Goal: Task Accomplishment & Management: Manage account settings

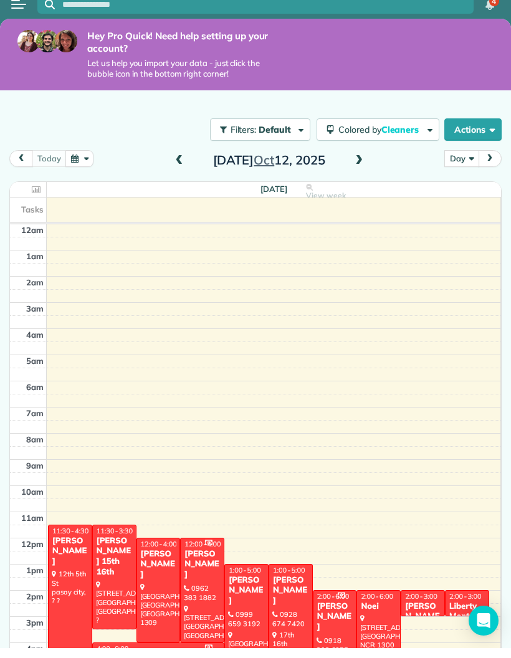
scroll to position [95, 0]
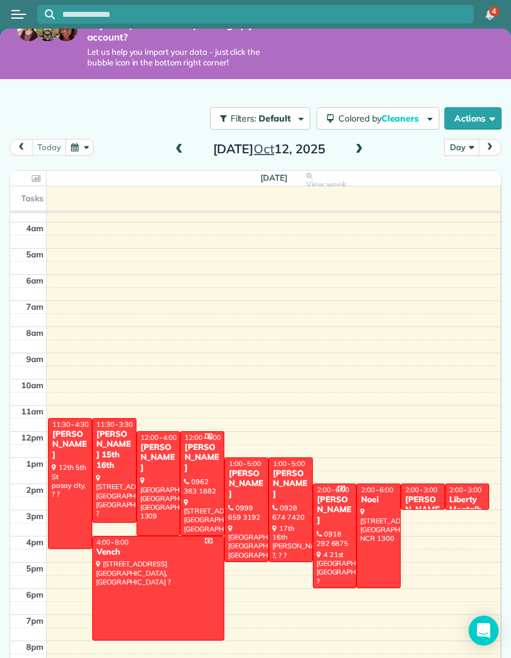
click at [117, 419] on div at bounding box center [114, 471] width 43 height 104
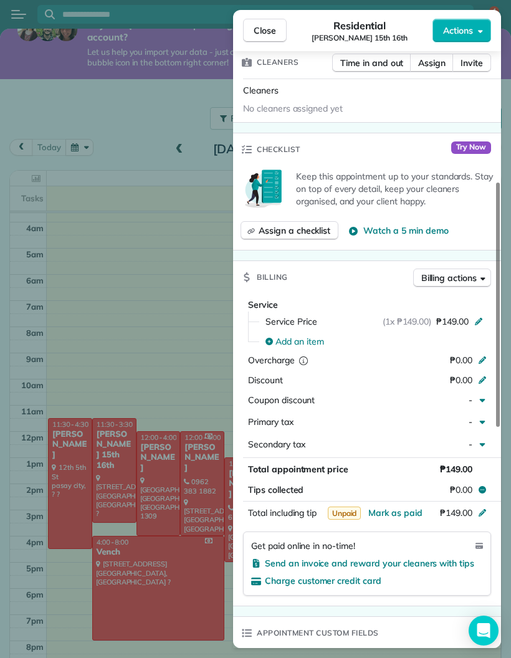
scroll to position [369, 0]
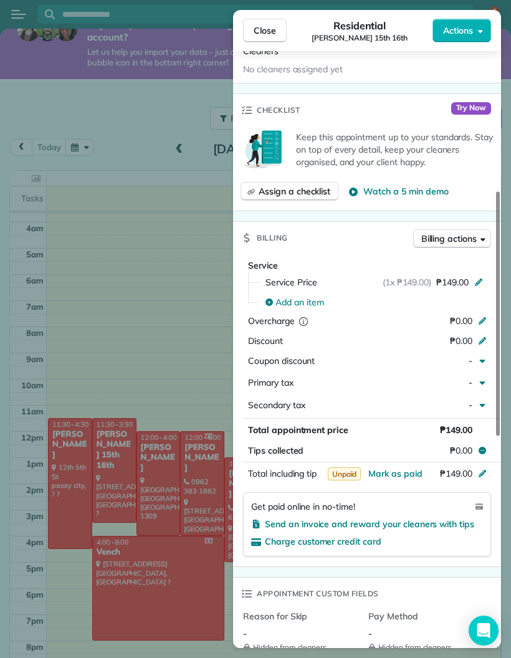
click at [414, 468] on span "Mark as paid" at bounding box center [396, 473] width 54 height 11
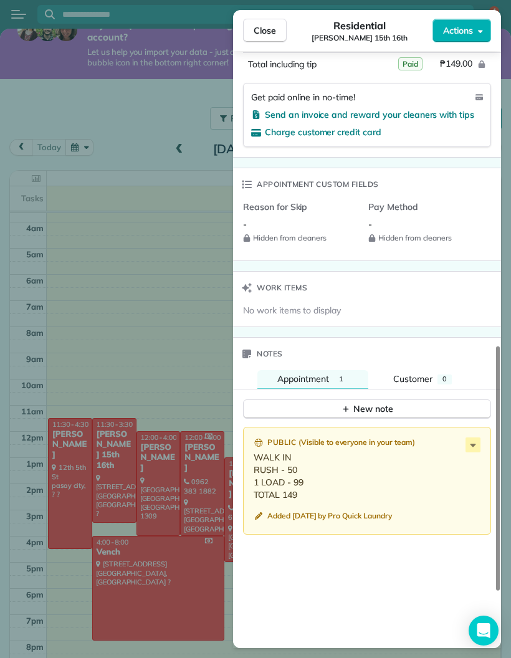
scroll to position [780, 0]
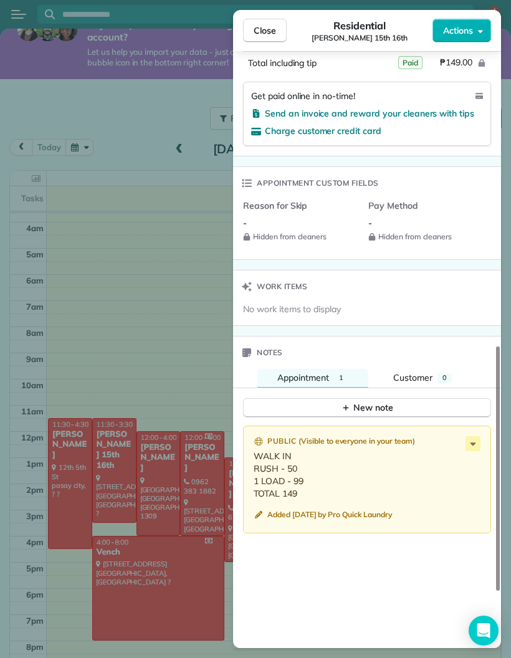
click at [84, 313] on div "Close Residential [PERSON_NAME] 15th 16th Actions Status Active [PERSON_NAME] 1…" at bounding box center [255, 329] width 511 height 658
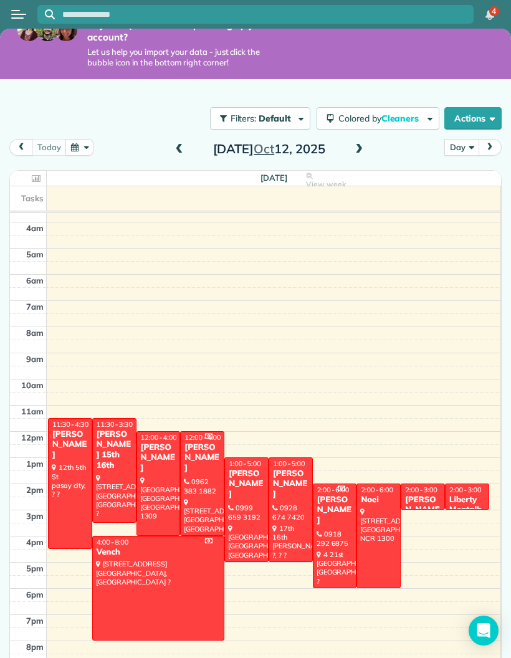
click at [164, 537] on div at bounding box center [158, 589] width 131 height 104
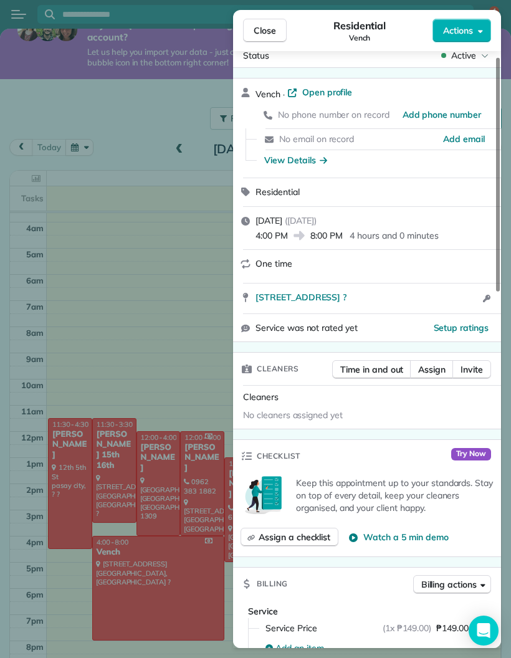
scroll to position [11, 0]
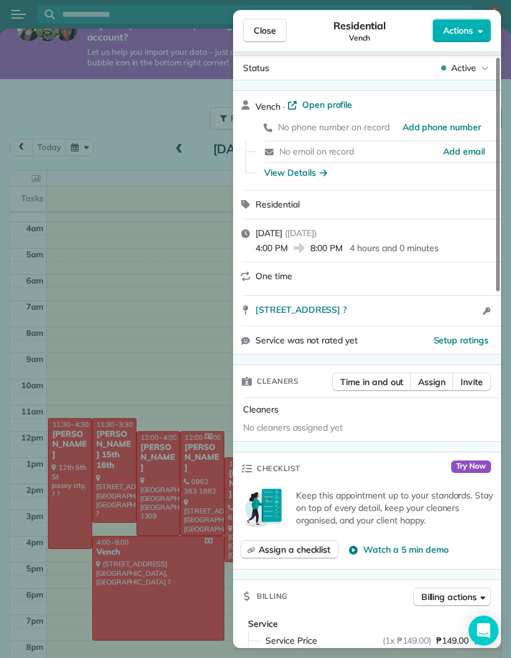
click at [170, 130] on div "Close Residential Vench Actions Status Active Vench · Open profile No phone num…" at bounding box center [255, 329] width 511 height 658
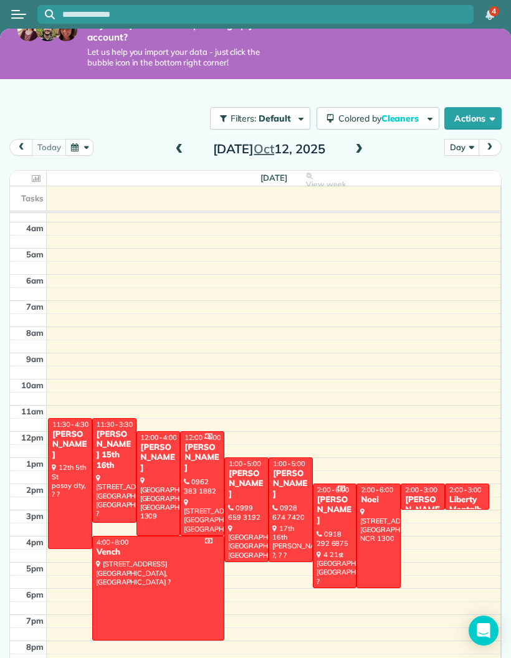
click at [408, 113] on span "Cleaners" at bounding box center [402, 118] width 40 height 11
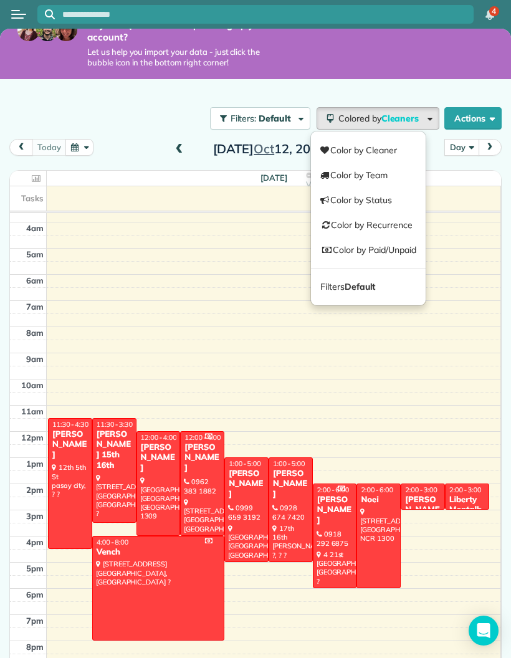
click at [386, 238] on link "Color by Paid/Unpaid" at bounding box center [368, 250] width 115 height 25
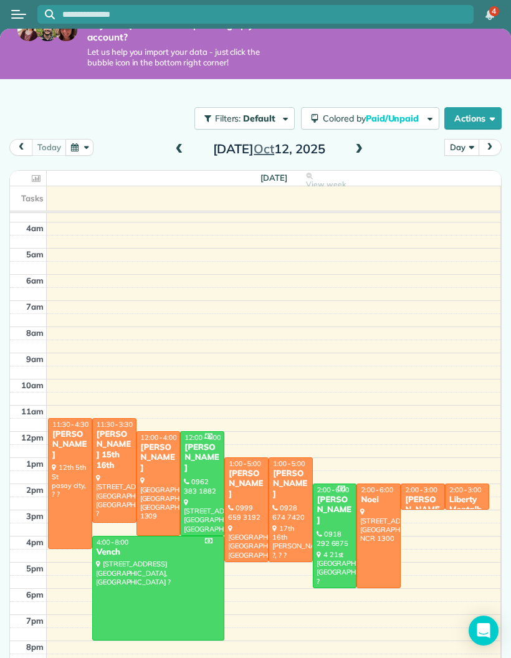
click at [65, 464] on div at bounding box center [70, 484] width 43 height 130
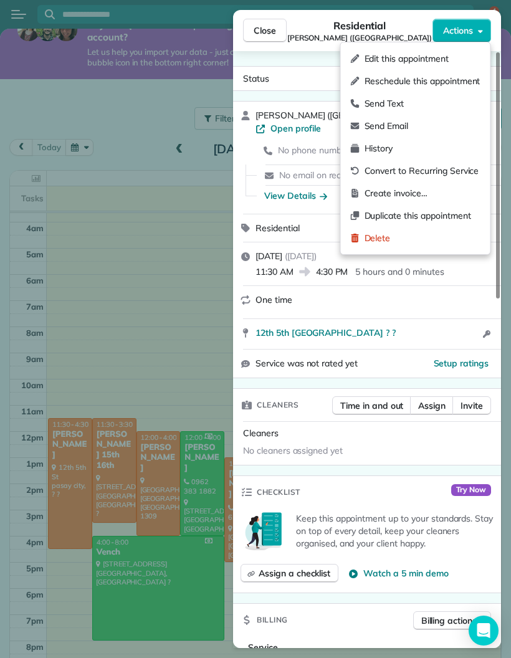
click at [393, 52] on span "Edit this appointment" at bounding box center [423, 58] width 116 height 12
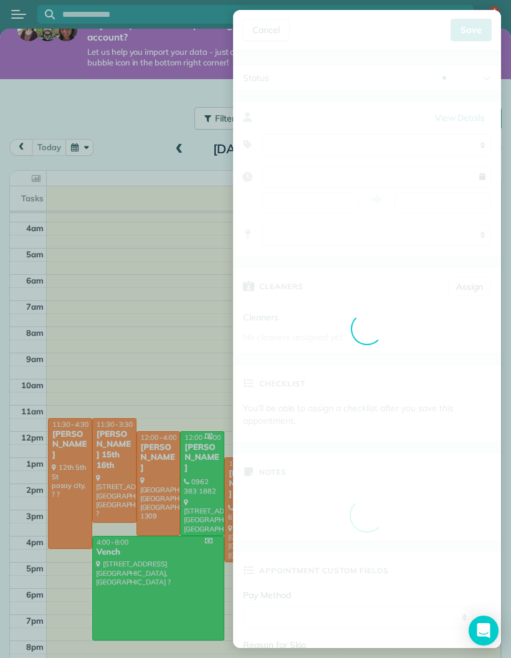
type input "**********"
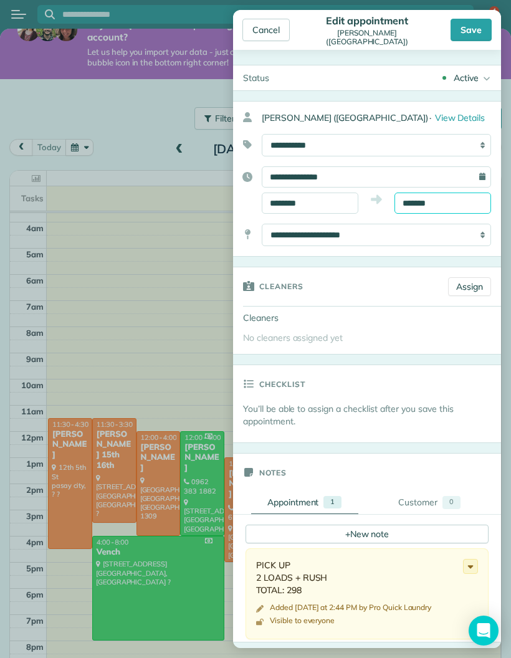
click at [405, 208] on body "4 PL Hey Pro Quick! Need help setting up your account? Let us help you import y…" at bounding box center [255, 329] width 511 height 658
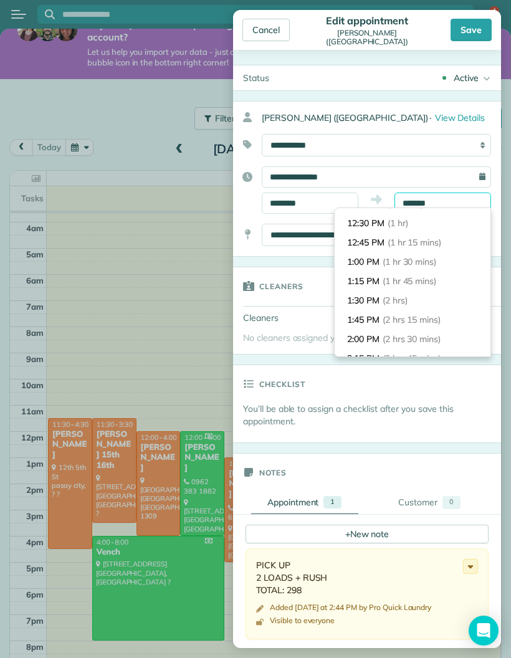
scroll to position [71, 0]
click at [369, 295] on li "1:30 PM (2 hrs)" at bounding box center [413, 301] width 156 height 19
type input "*******"
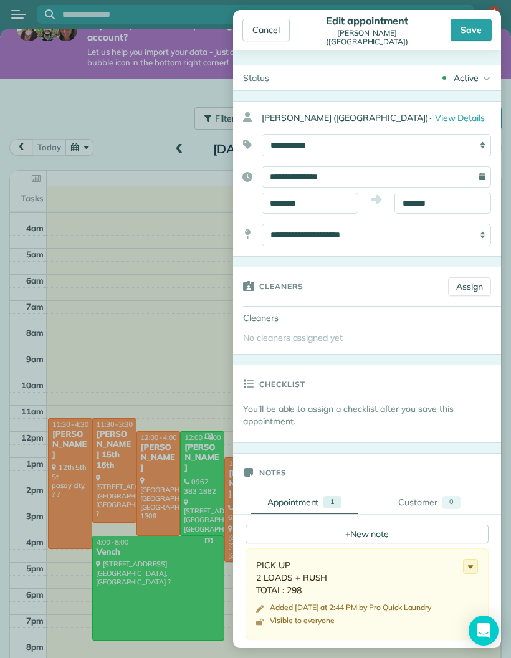
click at [465, 37] on div "Save" at bounding box center [471, 30] width 41 height 22
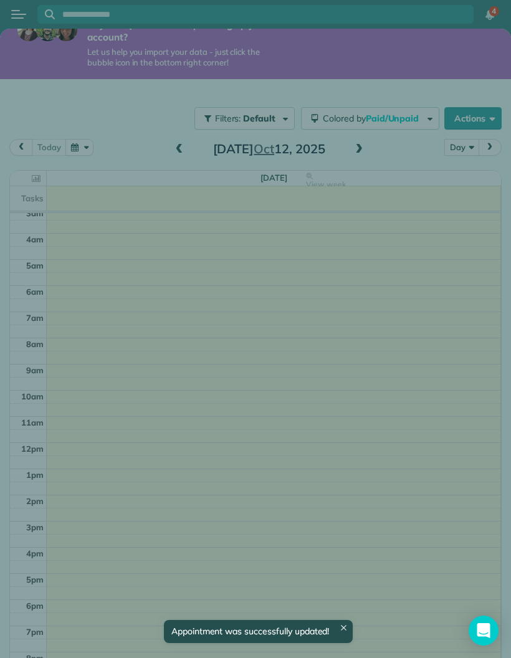
scroll to position [84, 0]
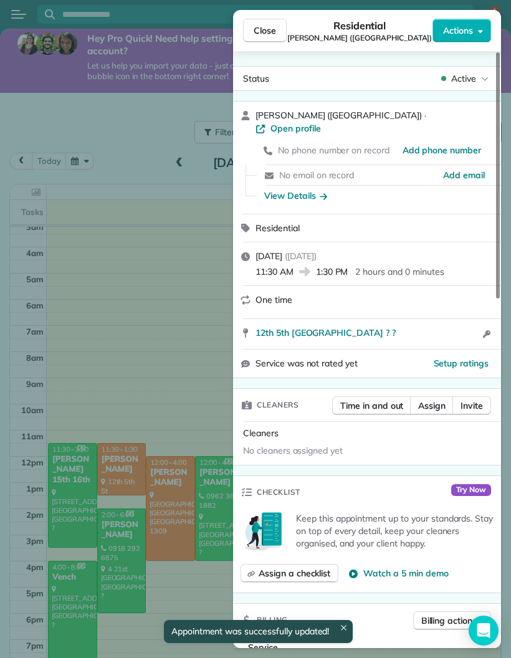
click at [62, 117] on div "Close Residential [PERSON_NAME] (Lala) Actions Status Active [PERSON_NAME] ([GE…" at bounding box center [255, 329] width 511 height 658
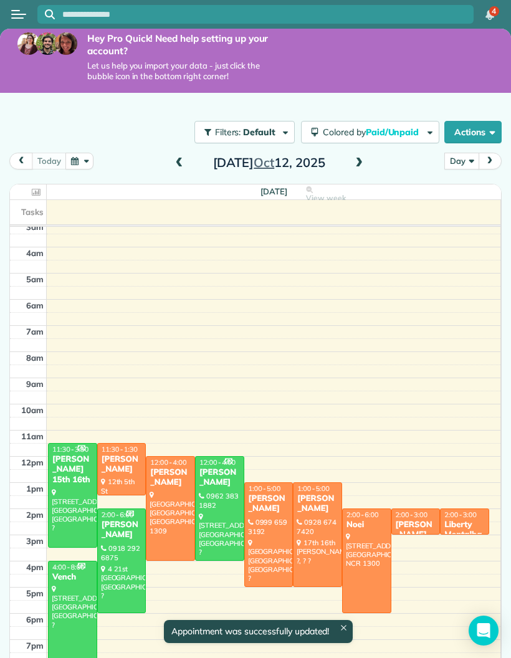
click at [68, 473] on div at bounding box center [73, 496] width 48 height 104
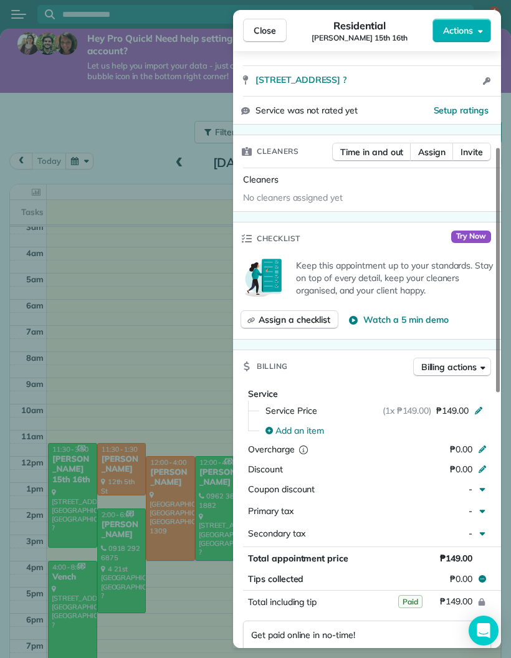
click at [409, 34] on div "Residential [PERSON_NAME] 15th 16th" at bounding box center [360, 30] width 146 height 25
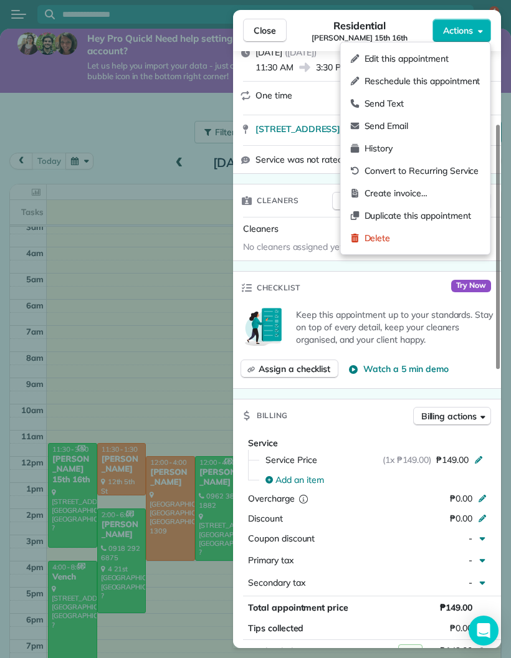
scroll to position [190, 0]
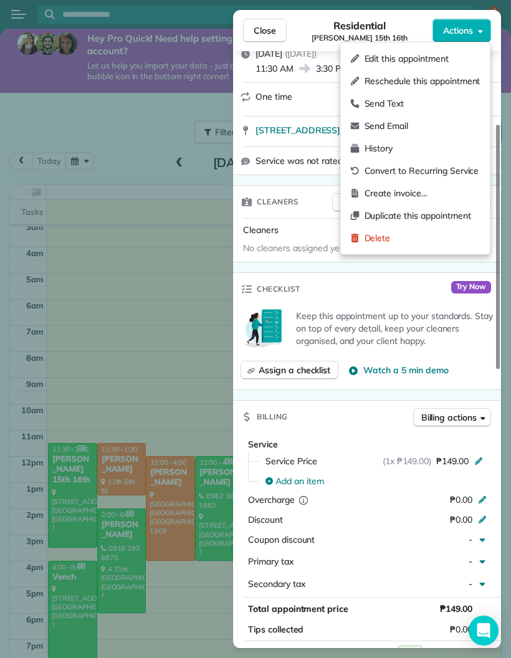
click at [385, 63] on span "Edit this appointment" at bounding box center [423, 58] width 116 height 12
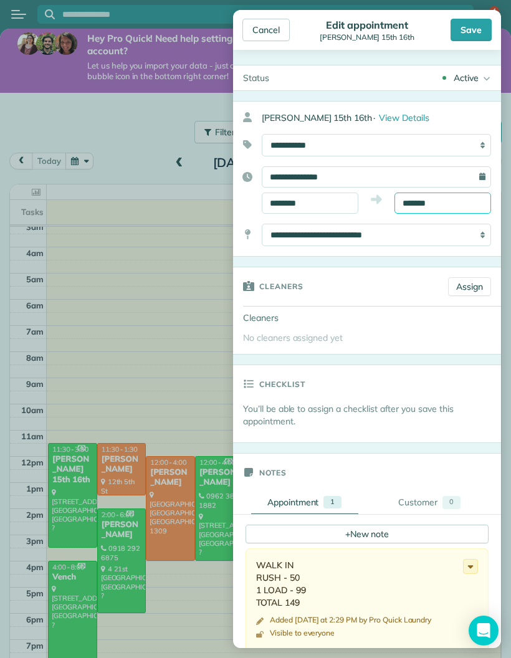
click at [415, 204] on input "*******" at bounding box center [443, 203] width 97 height 21
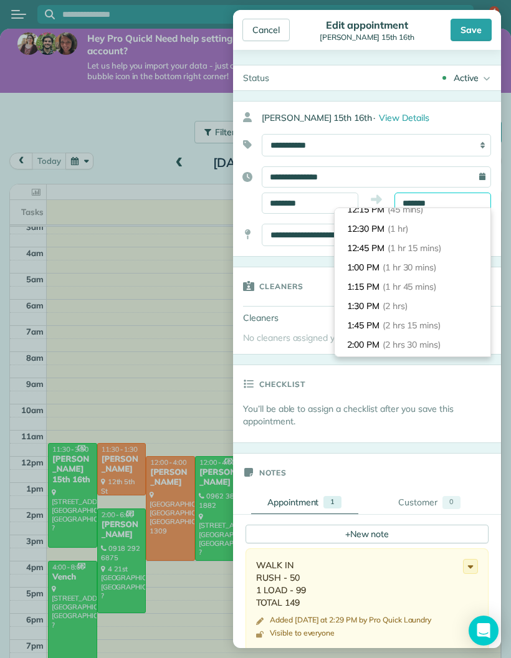
scroll to position [65, 0]
click at [346, 230] on li "12:30 PM (1 hr)" at bounding box center [413, 230] width 156 height 19
type input "********"
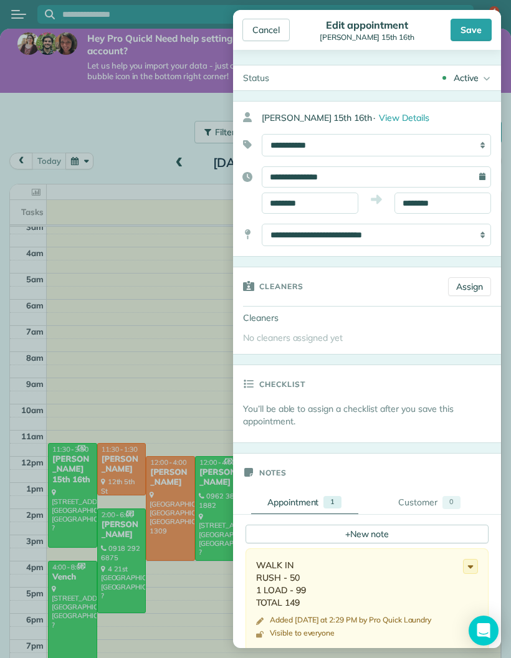
click at [456, 37] on div "Save" at bounding box center [471, 30] width 41 height 22
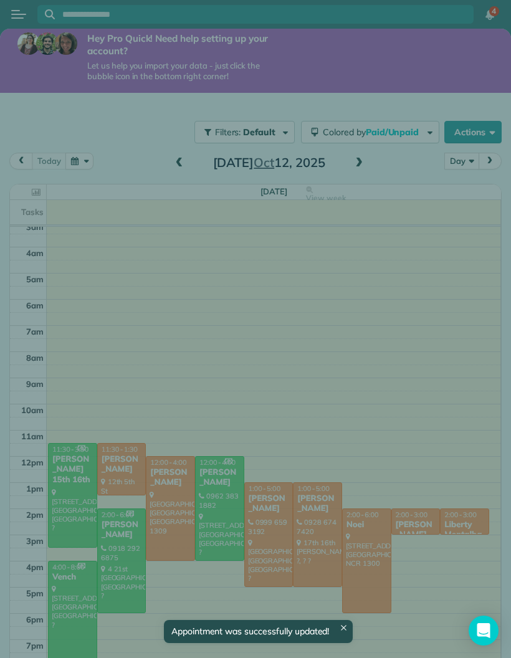
scroll to position [84, 0]
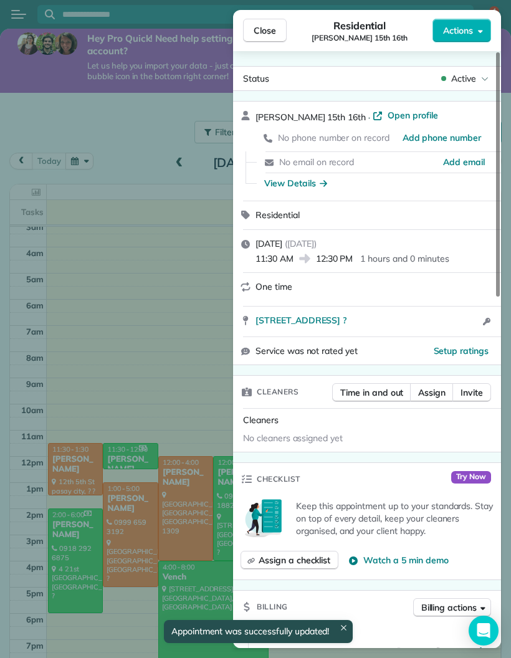
click at [95, 125] on div "Close Residential [PERSON_NAME] 15th 16th Actions Status Active [PERSON_NAME] 1…" at bounding box center [255, 329] width 511 height 658
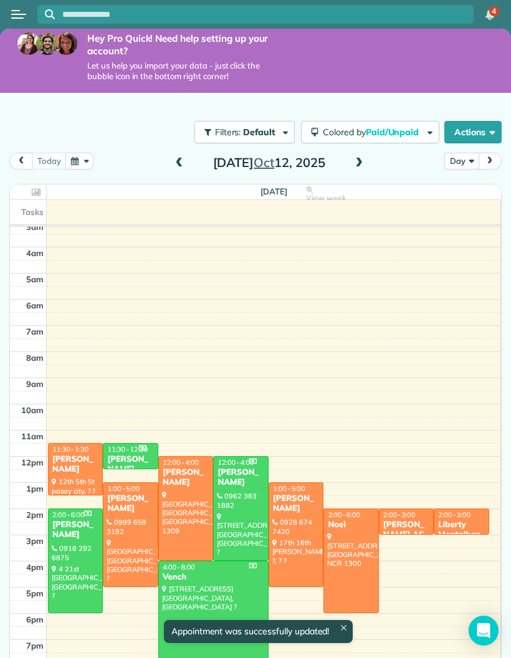
click at [178, 478] on div at bounding box center [186, 509] width 54 height 104
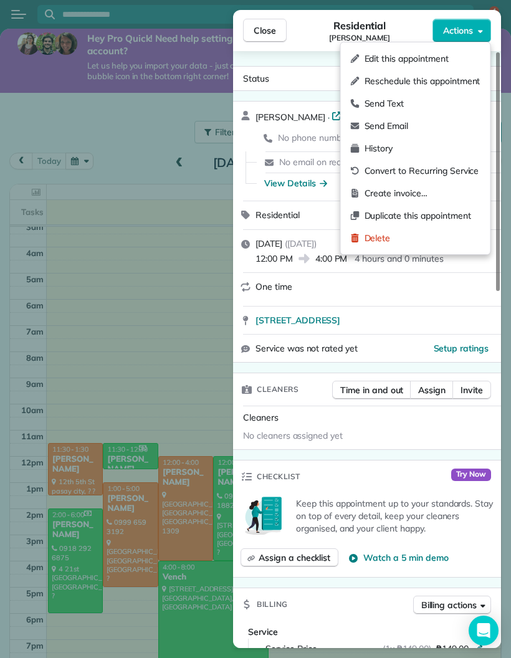
click at [402, 60] on span "Edit this appointment" at bounding box center [423, 58] width 116 height 12
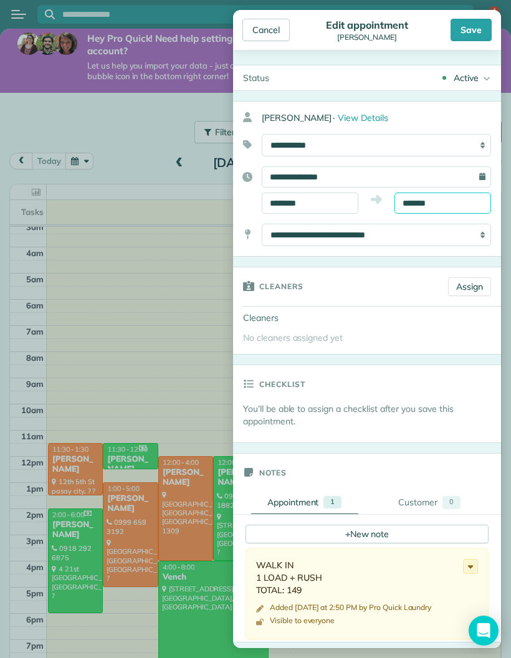
click at [410, 203] on input "*******" at bounding box center [443, 203] width 97 height 21
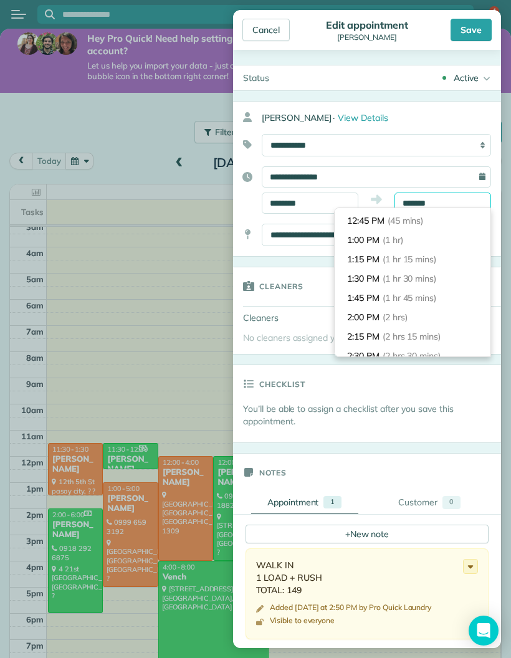
scroll to position [49, 0]
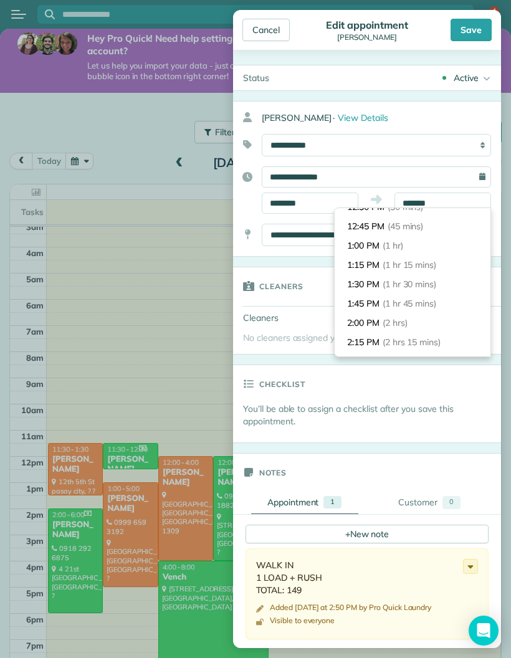
click at [359, 254] on li "1:00 PM (1 hr)" at bounding box center [413, 245] width 156 height 19
type input "*******"
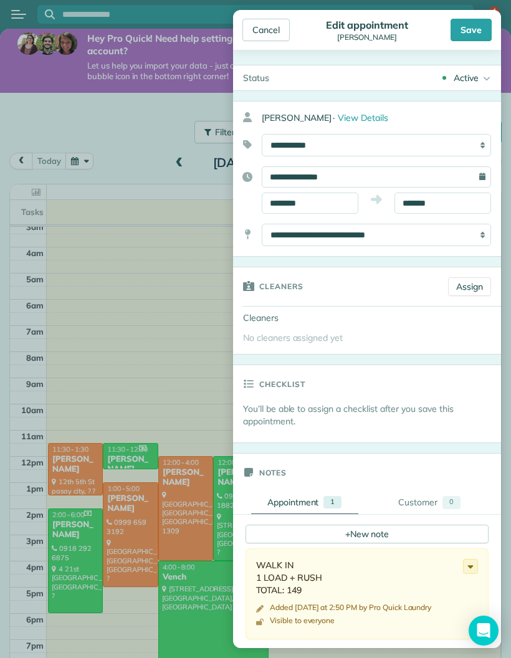
click at [461, 39] on div "Save" at bounding box center [471, 30] width 41 height 22
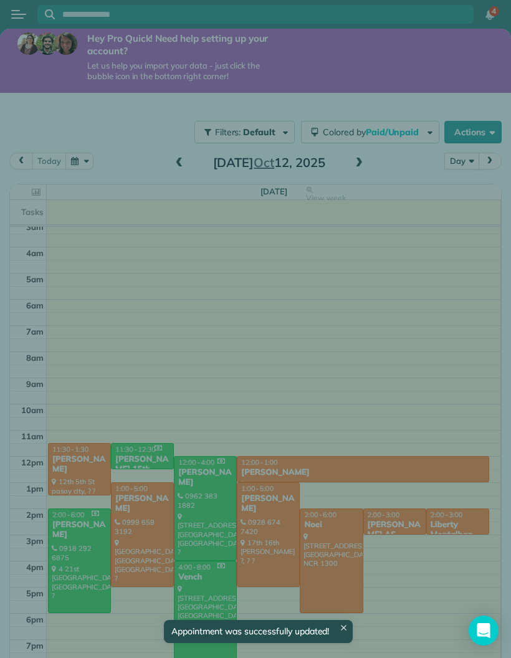
scroll to position [84, 0]
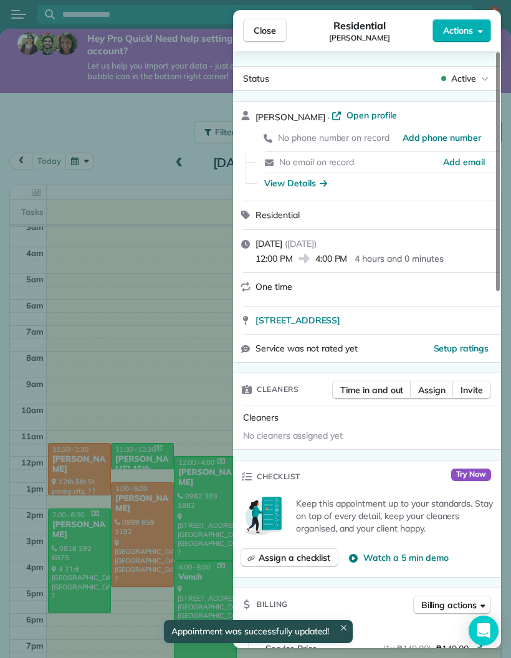
click at [147, 134] on div "Close Residential [PERSON_NAME] Actions Status Active [PERSON_NAME] · Open prof…" at bounding box center [255, 329] width 511 height 658
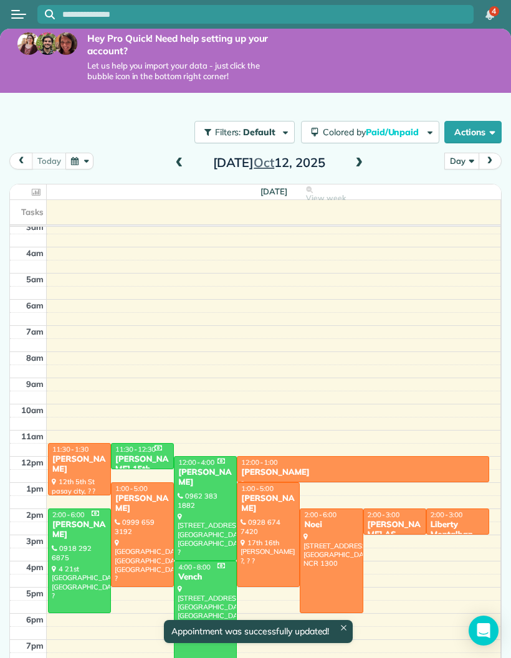
click at [199, 491] on div at bounding box center [206, 509] width 62 height 104
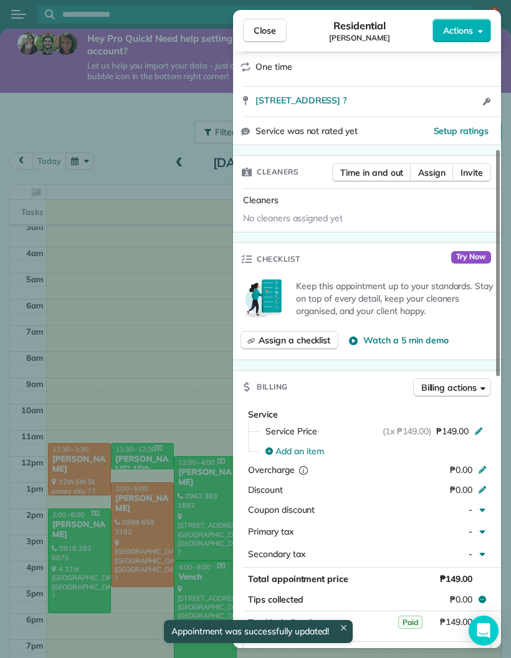
scroll to position [303, 0]
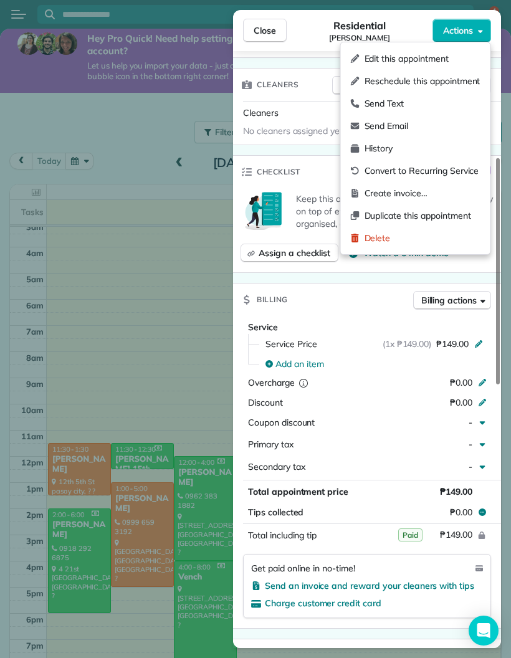
click at [414, 62] on span "Edit this appointment" at bounding box center [423, 58] width 116 height 12
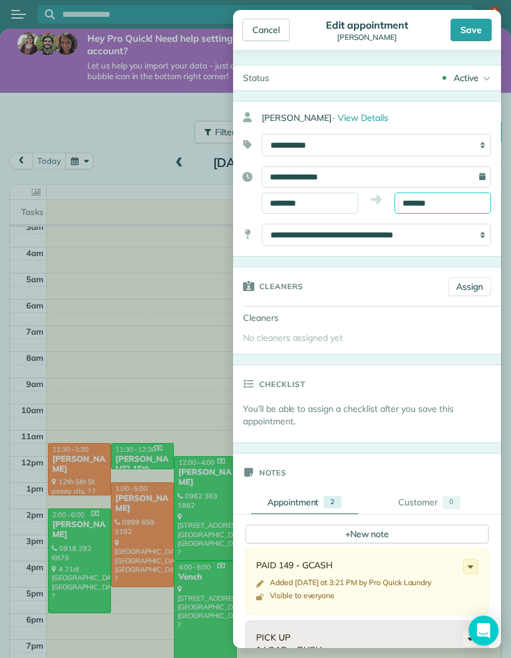
click at [411, 206] on input "*******" at bounding box center [443, 203] width 97 height 21
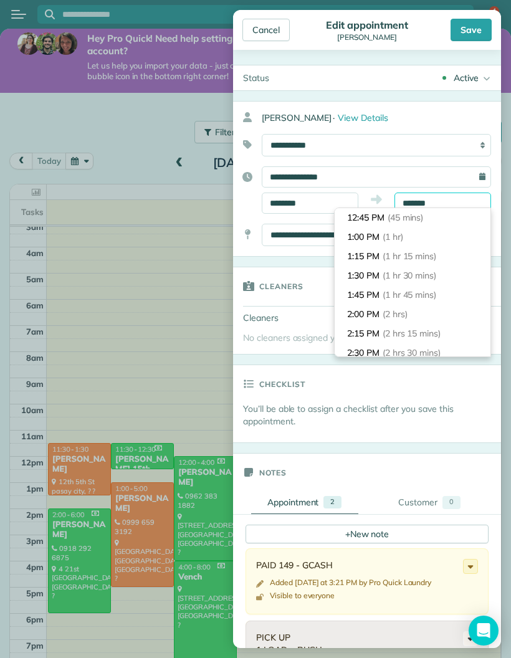
scroll to position [54, 0]
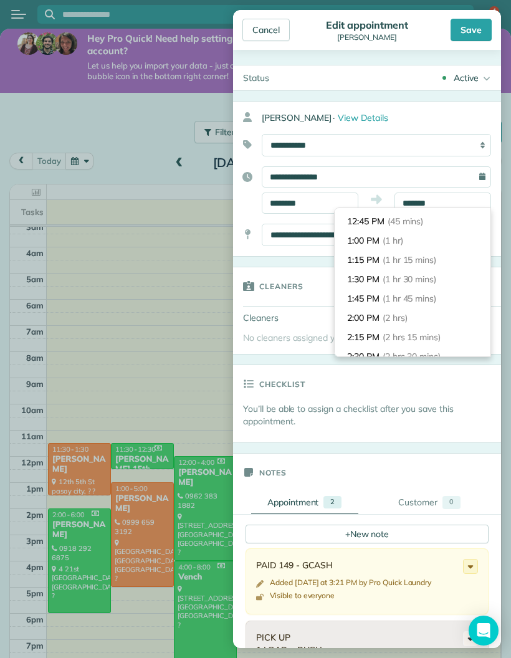
click at [353, 241] on li "1:00 PM (1 hr)" at bounding box center [413, 240] width 156 height 19
type input "*******"
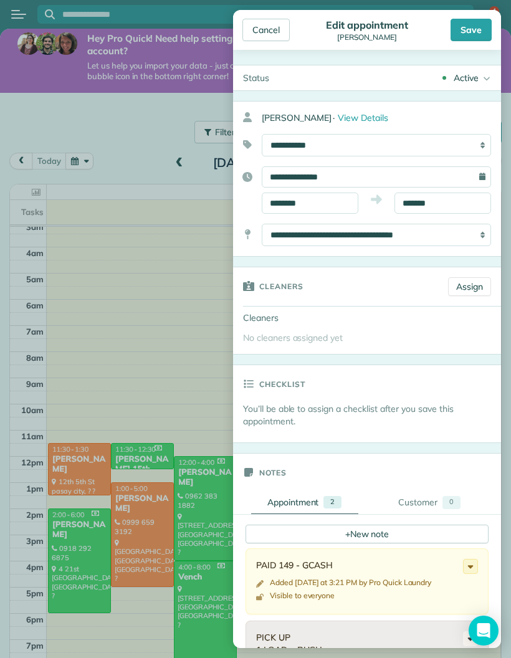
click at [461, 37] on div "Save" at bounding box center [471, 30] width 41 height 22
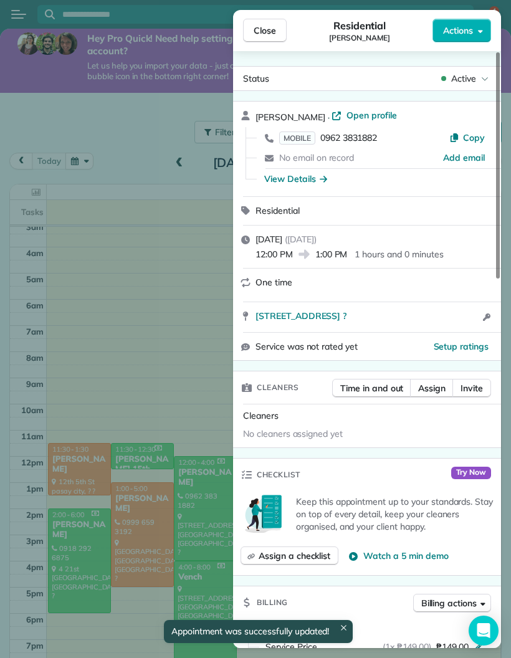
click at [130, 131] on div "Close Residential [PERSON_NAME] Actions Status Active [PERSON_NAME] · Open prof…" at bounding box center [255, 329] width 511 height 658
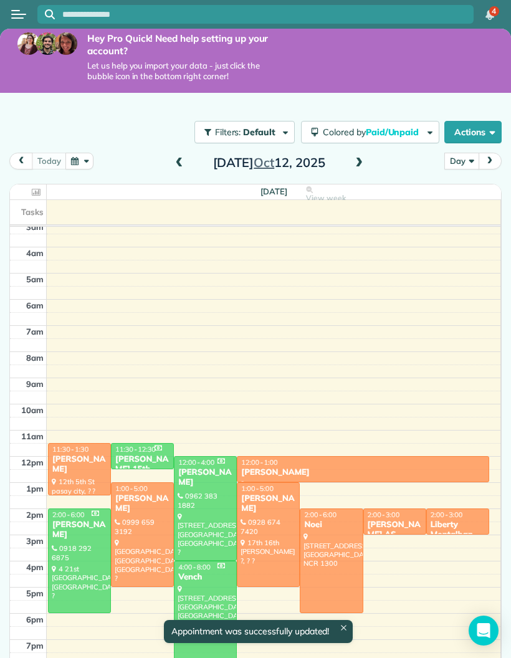
scroll to position [84, 0]
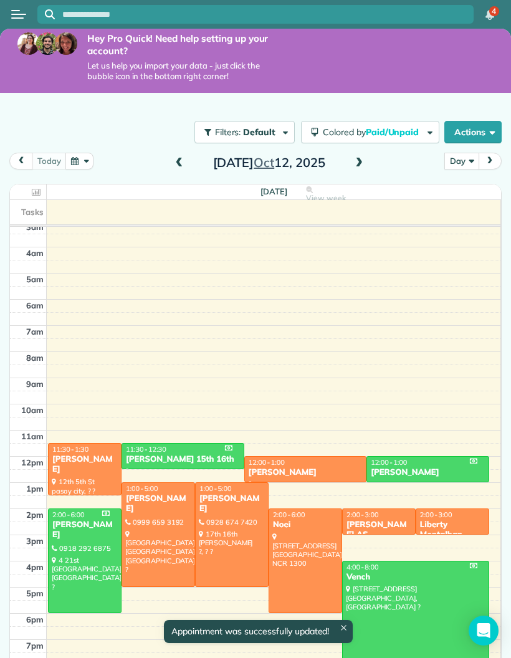
click at [81, 553] on div at bounding box center [85, 561] width 72 height 104
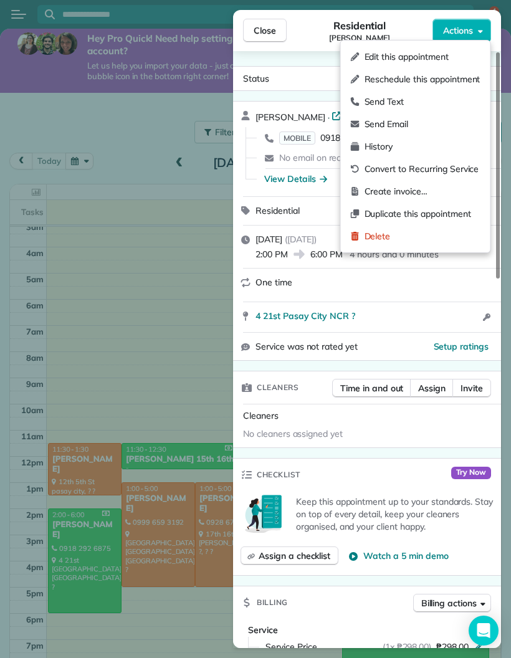
click at [400, 58] on span "Edit this appointment" at bounding box center [423, 57] width 116 height 12
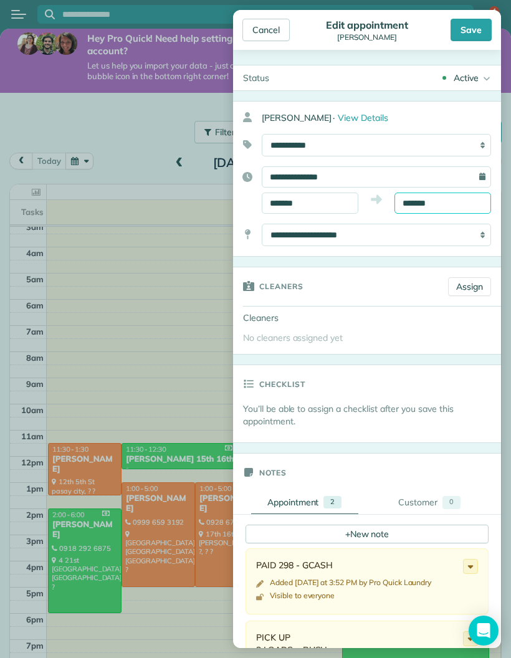
click at [412, 203] on input "*******" at bounding box center [443, 203] width 97 height 21
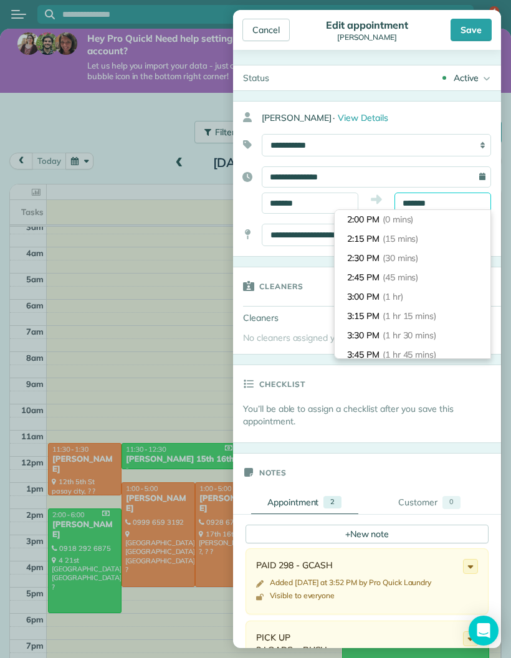
scroll to position [34, 0]
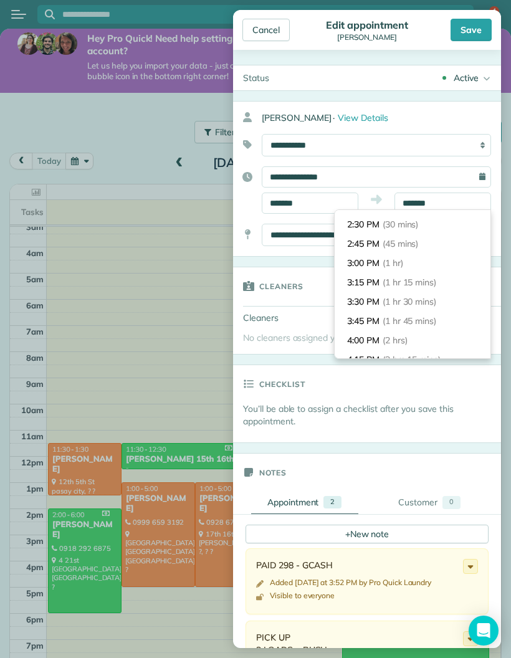
click at [358, 337] on li "4:00 PM (2 hrs)" at bounding box center [413, 340] width 156 height 19
type input "*******"
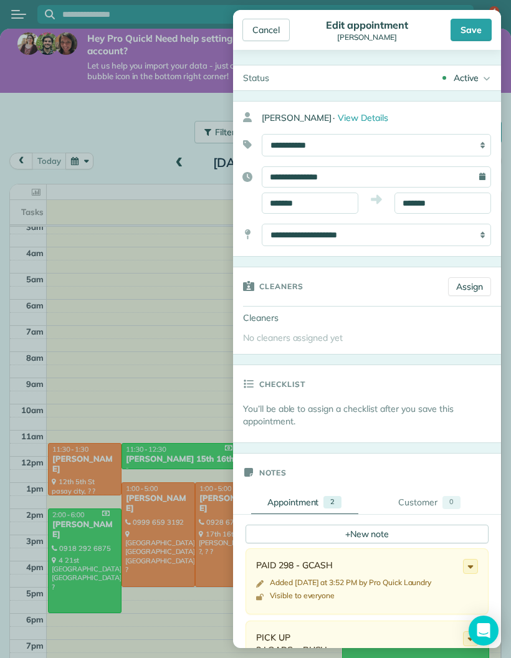
click at [463, 35] on div "Save" at bounding box center [471, 30] width 41 height 22
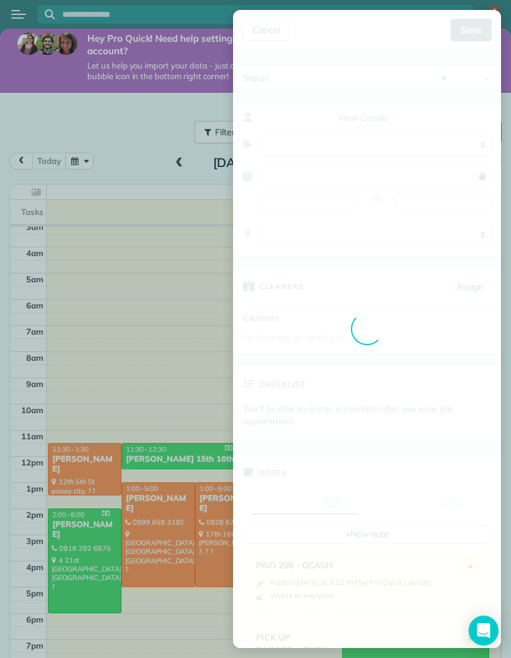
scroll to position [2, 0]
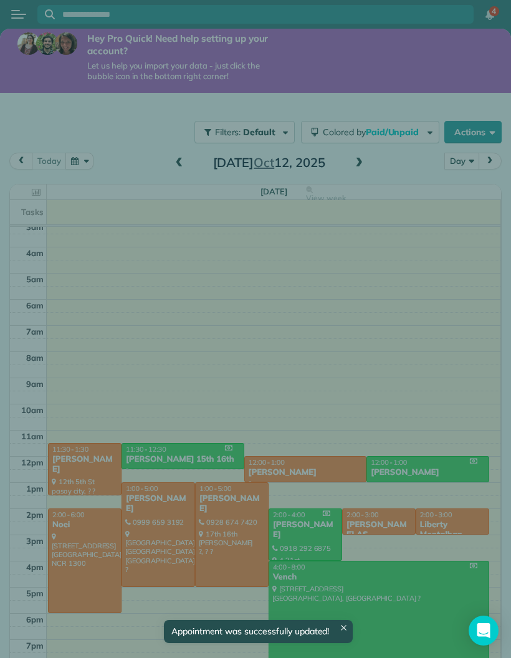
scroll to position [84, 0]
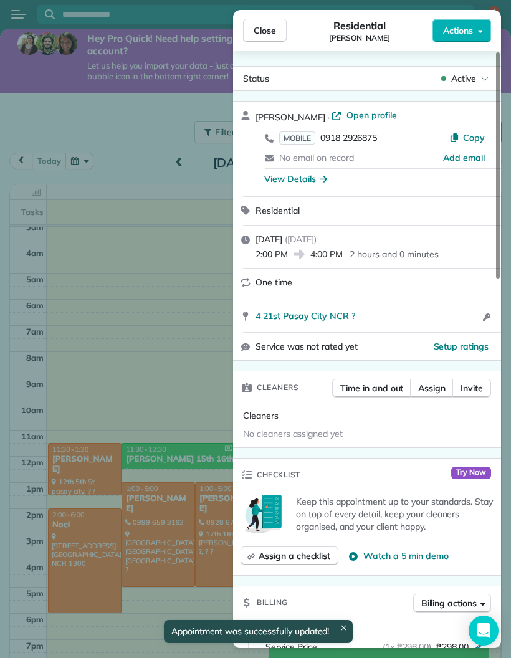
click at [129, 140] on div "Close Residential [PERSON_NAME] Actions Status Active [PERSON_NAME] · Open prof…" at bounding box center [255, 329] width 511 height 658
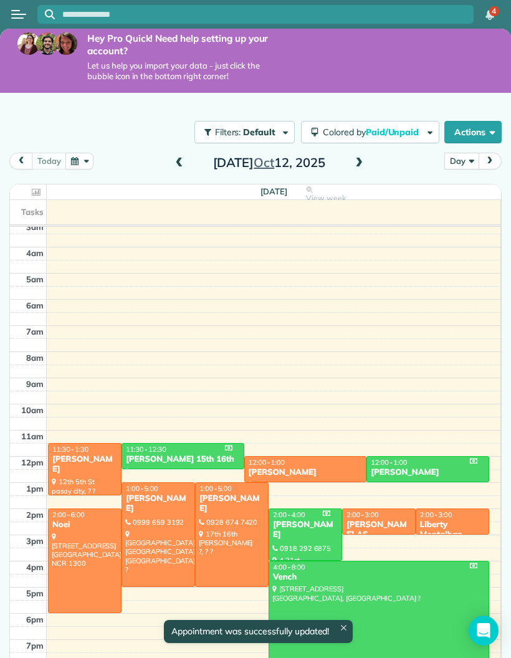
click at [73, 533] on div at bounding box center [85, 561] width 72 height 104
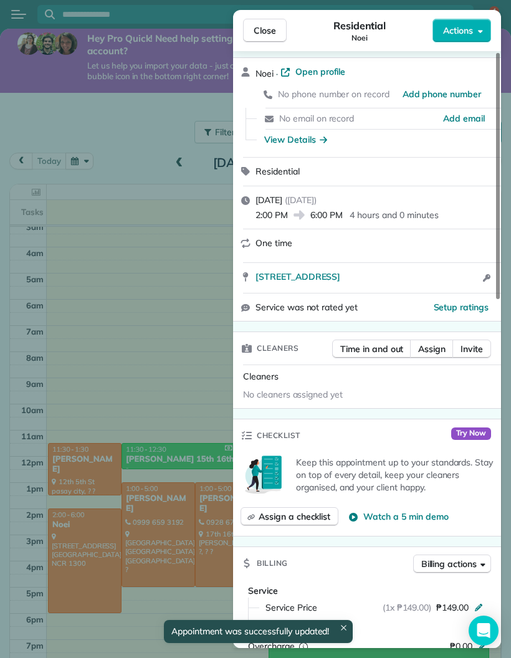
scroll to position [68, 0]
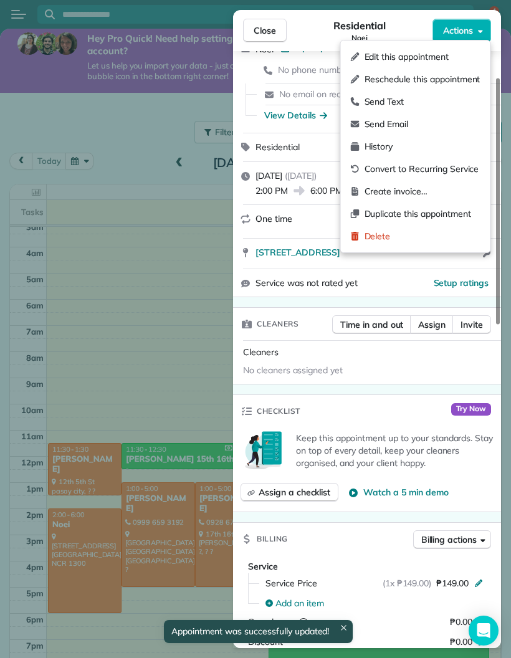
click at [409, 55] on span "Edit this appointment" at bounding box center [423, 57] width 116 height 12
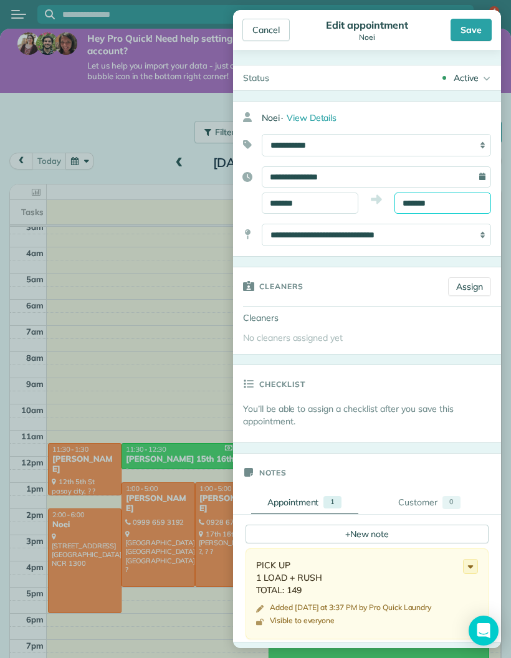
click at [411, 202] on input "*******" at bounding box center [443, 203] width 97 height 21
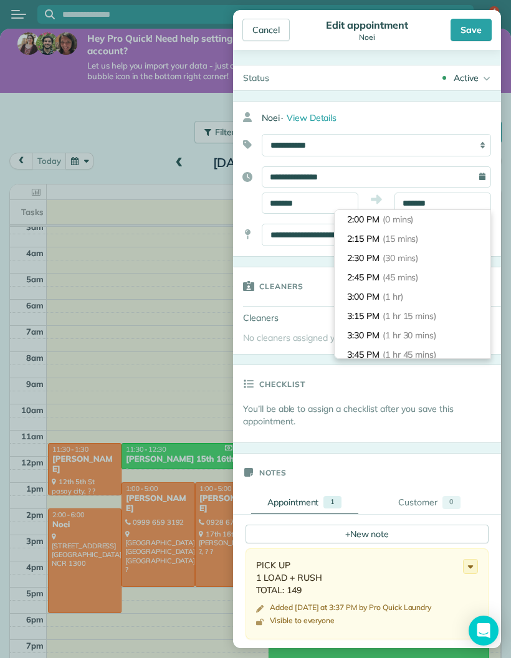
click at [354, 299] on li "3:00 PM (1 hr)" at bounding box center [413, 296] width 156 height 19
type input "*******"
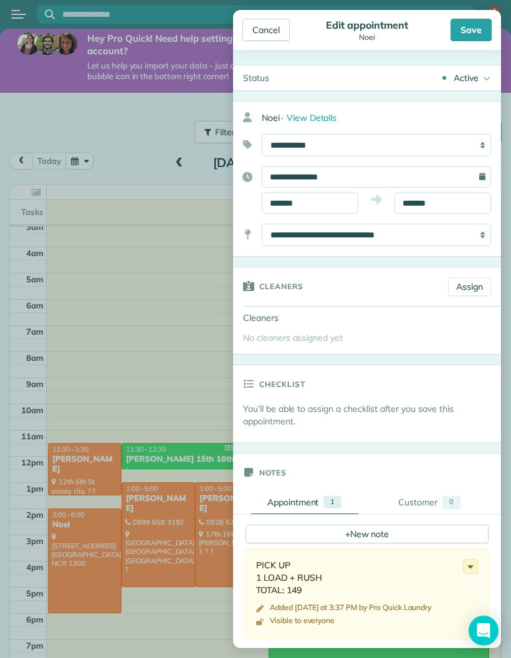
click at [460, 34] on div "Save" at bounding box center [471, 30] width 41 height 22
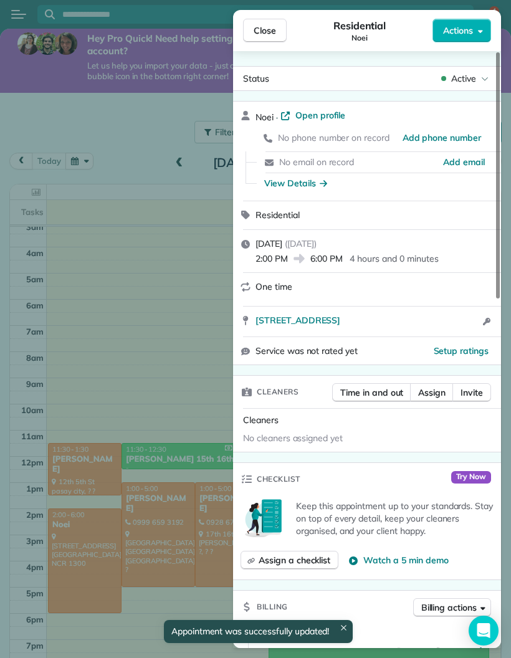
scroll to position [84, 0]
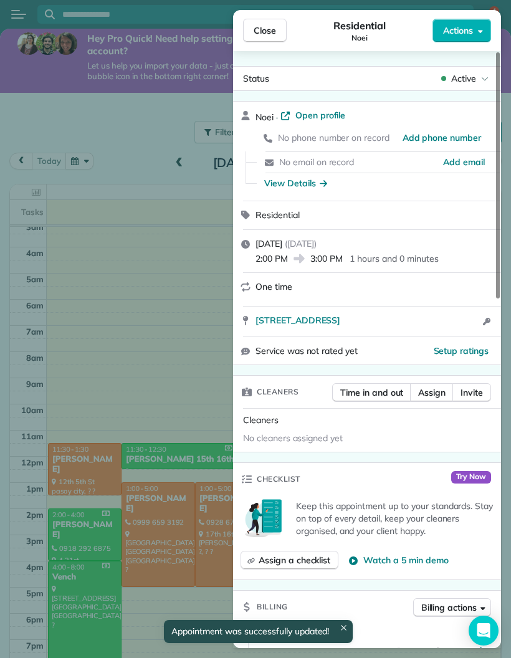
click at [133, 128] on div "Close Residential Noei Actions Status Active Noei · Open profile No phone numbe…" at bounding box center [255, 329] width 511 height 658
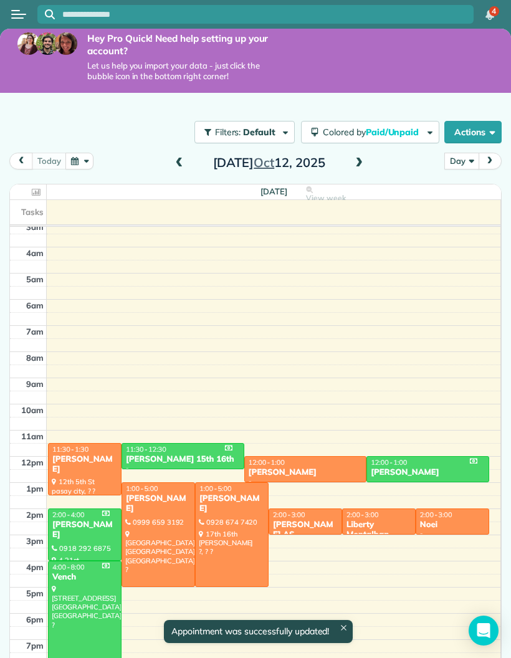
click at [133, 494] on div "[PERSON_NAME]" at bounding box center [158, 504] width 66 height 21
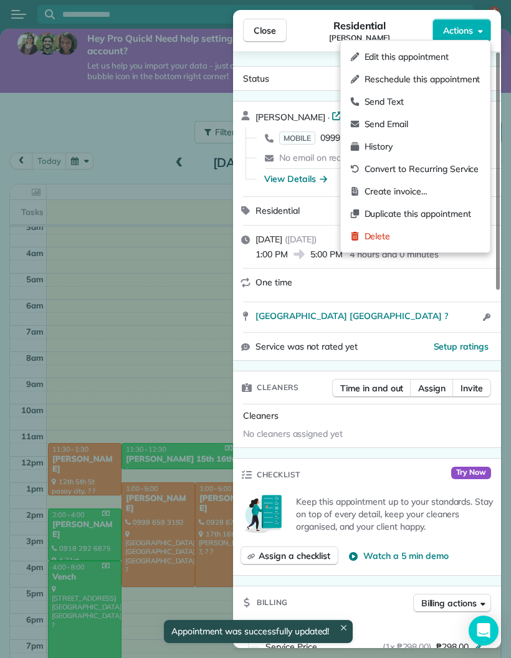
click at [418, 57] on span "Edit this appointment" at bounding box center [423, 57] width 116 height 12
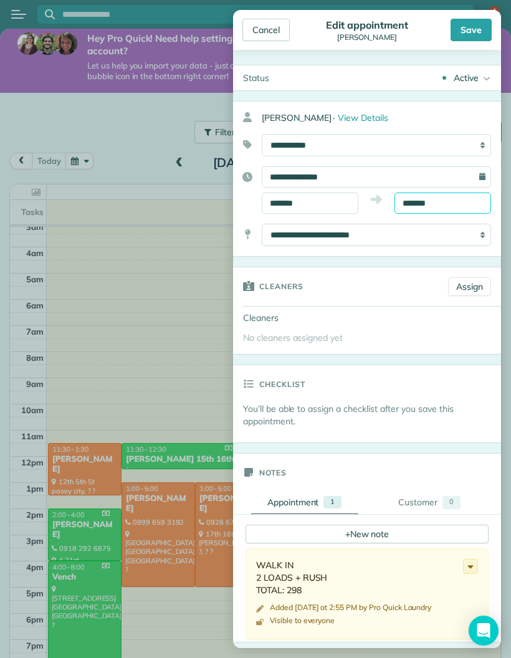
click at [408, 204] on input "*******" at bounding box center [443, 203] width 97 height 21
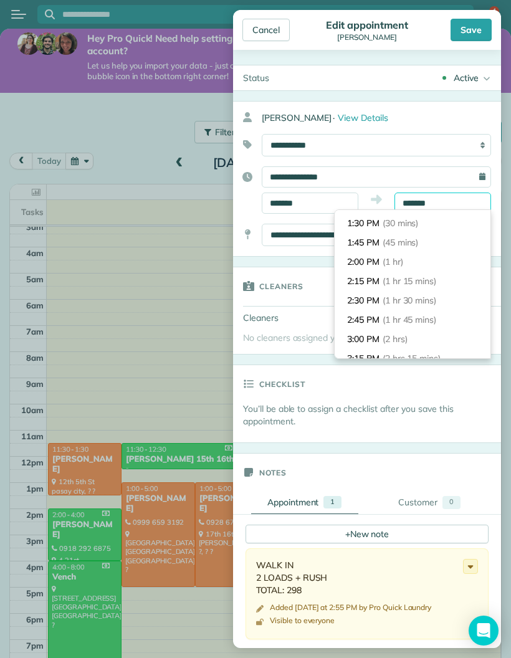
scroll to position [36, 0]
click at [373, 329] on li "3:00 PM (2 hrs)" at bounding box center [413, 338] width 156 height 19
type input "*******"
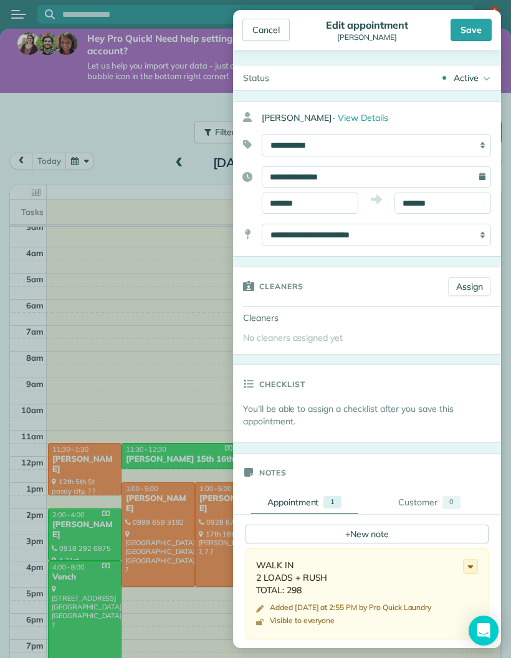
click at [460, 39] on div "Save" at bounding box center [471, 30] width 41 height 22
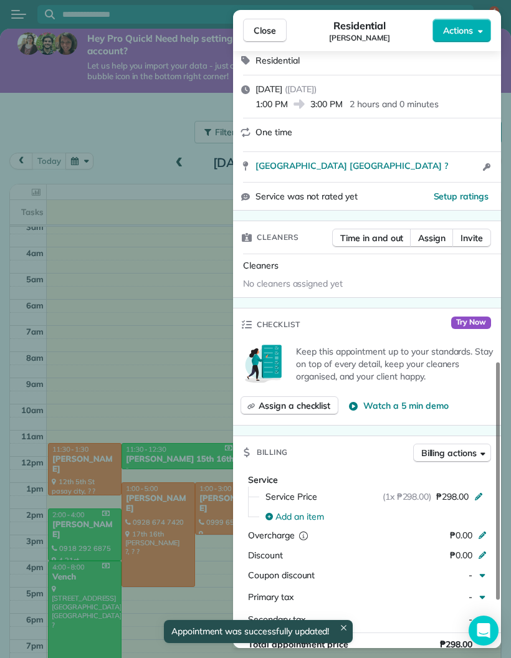
click at [142, 87] on div "Close Residential [PERSON_NAME] Actions Status Active [PERSON_NAME] · Open prof…" at bounding box center [255, 329] width 511 height 658
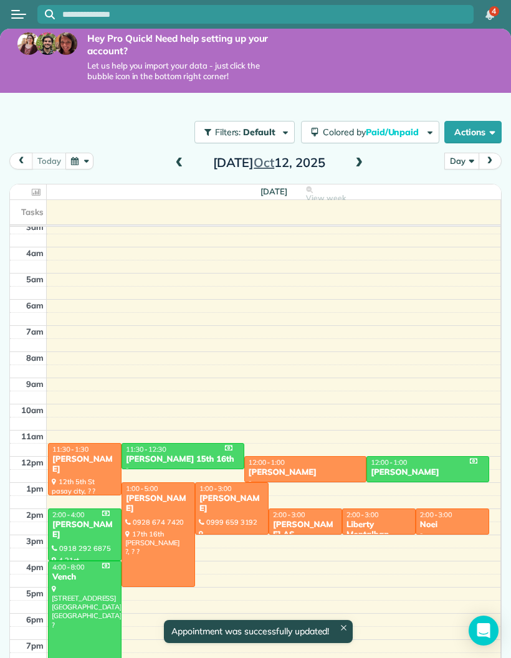
click at [150, 506] on div at bounding box center [158, 535] width 72 height 104
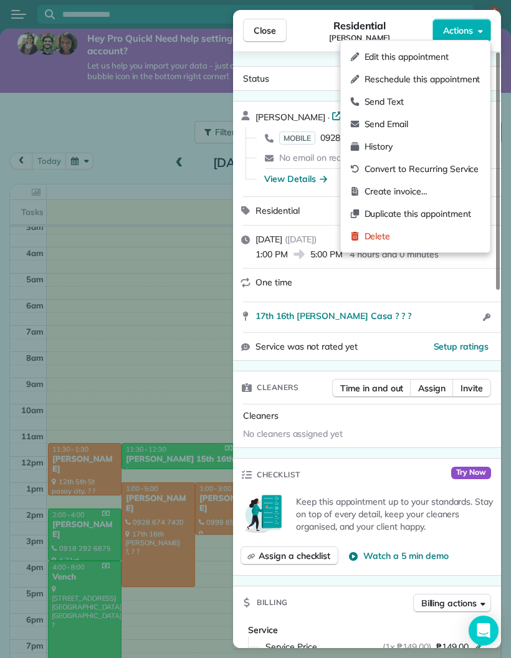
click at [410, 54] on span "Edit this appointment" at bounding box center [423, 57] width 116 height 12
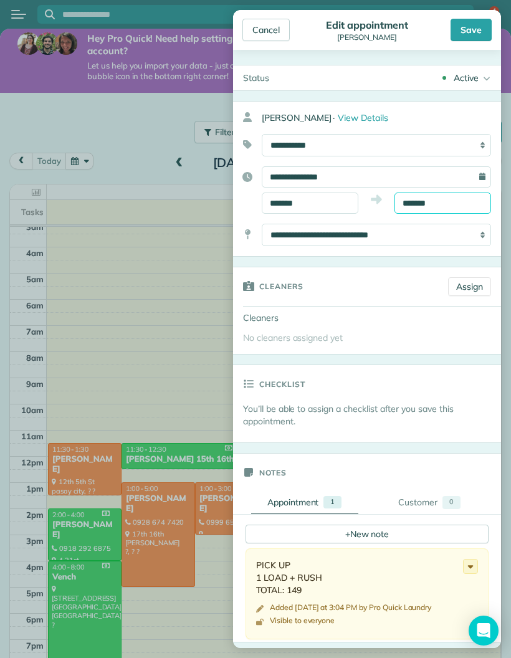
click at [413, 212] on body "4 PL Hey Pro Quick! Need help setting up your account? Let us help you import y…" at bounding box center [255, 329] width 511 height 658
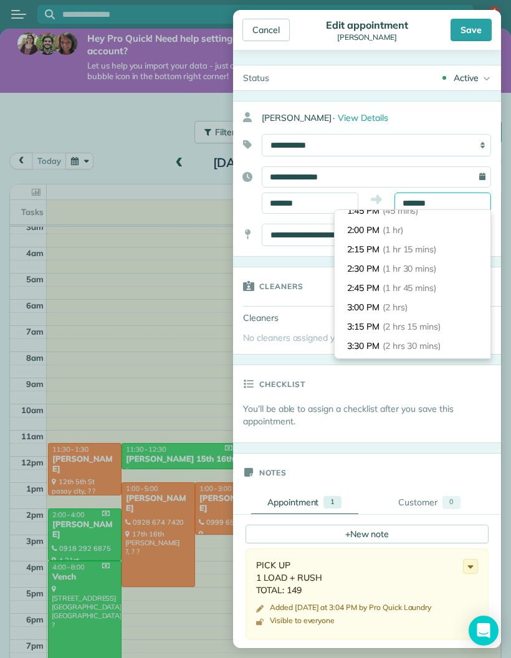
scroll to position [65, 0]
click at [358, 241] on li "2:15 PM (1 hr 15 mins)" at bounding box center [413, 250] width 156 height 19
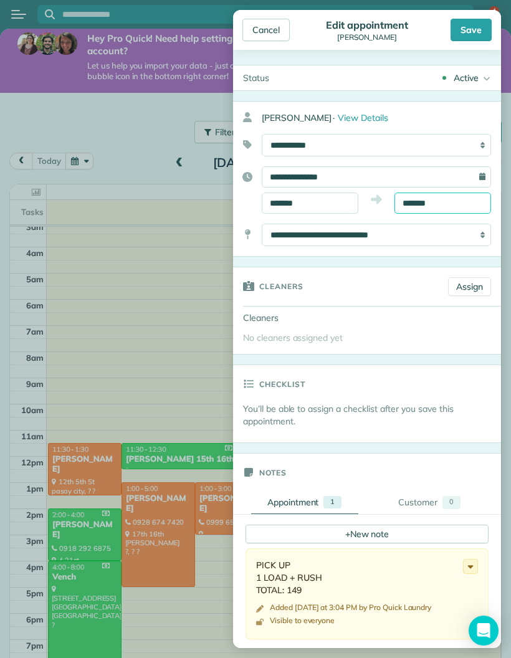
click at [401, 198] on input "*******" at bounding box center [443, 203] width 97 height 21
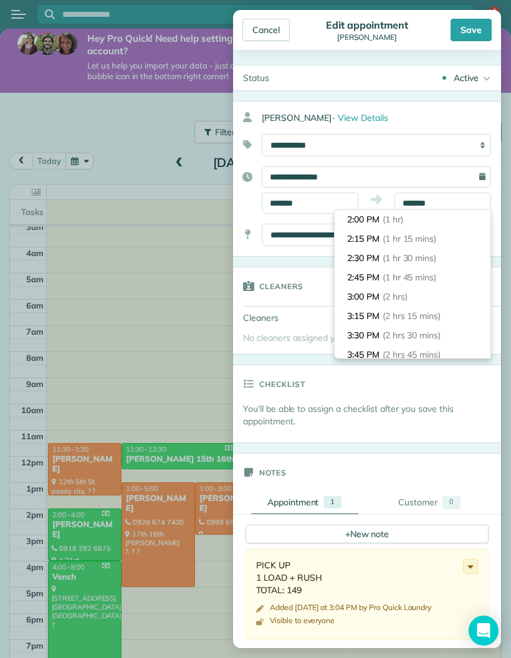
click at [370, 217] on li "2:00 PM (1 hr)" at bounding box center [413, 219] width 156 height 19
type input "*******"
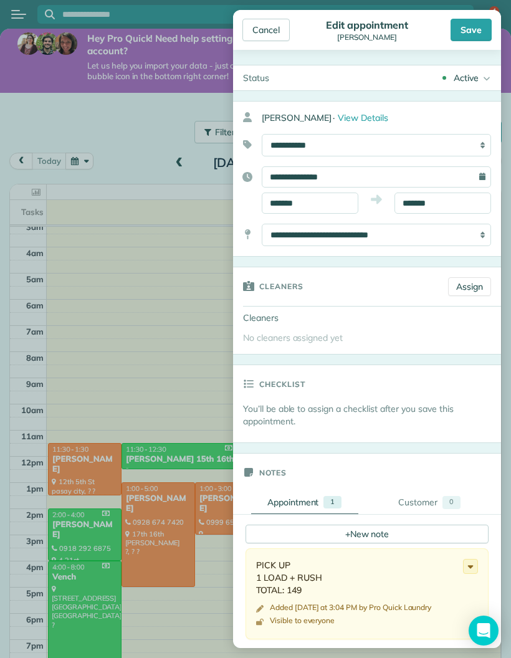
click at [468, 35] on div "Save" at bounding box center [471, 30] width 41 height 22
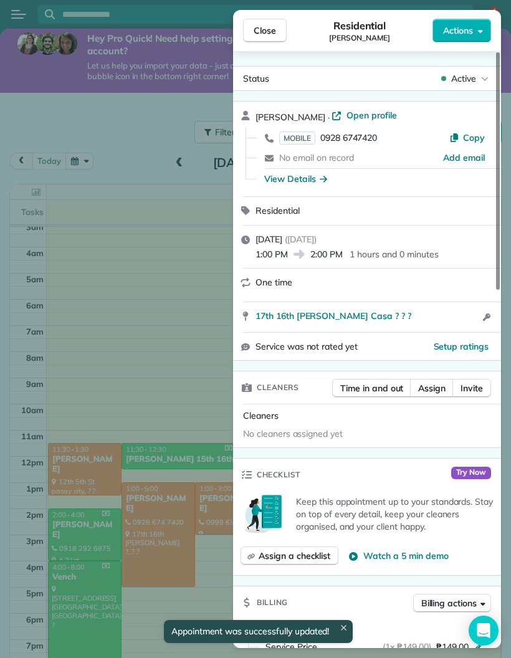
click at [145, 133] on div "Close Residential [PERSON_NAME] Actions Status Active [PERSON_NAME] · Open prof…" at bounding box center [255, 329] width 511 height 658
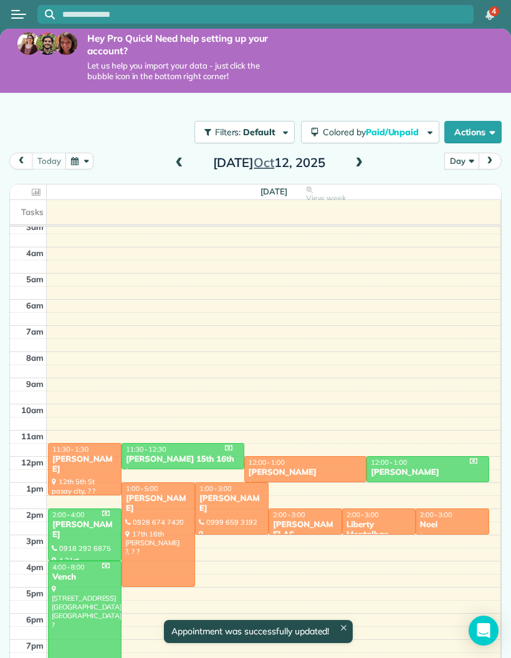
click at [148, 509] on td at bounding box center [274, 515] width 455 height 13
click at [155, 522] on td at bounding box center [274, 528] width 455 height 13
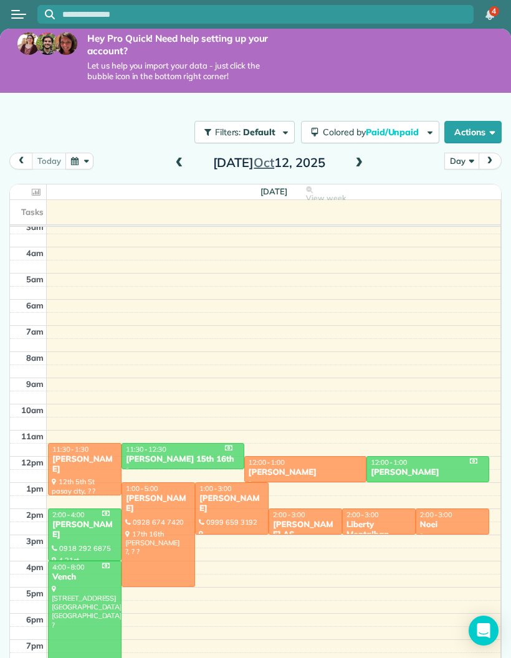
click at [173, 159] on span at bounding box center [180, 163] width 14 height 11
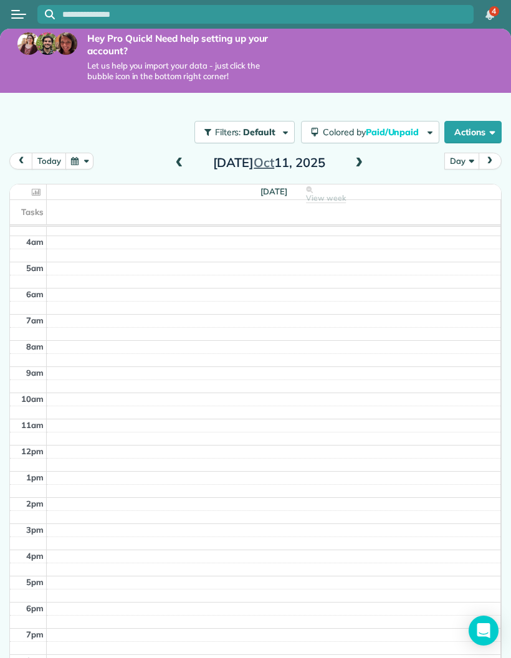
click at [353, 158] on span at bounding box center [359, 163] width 14 height 11
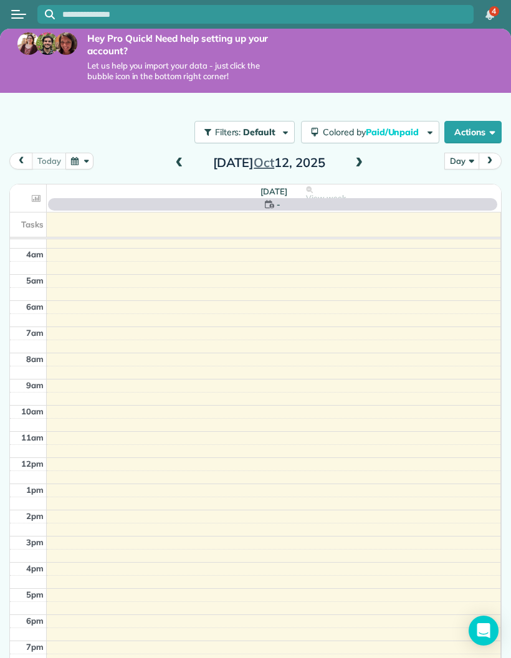
scroll to position [95, 0]
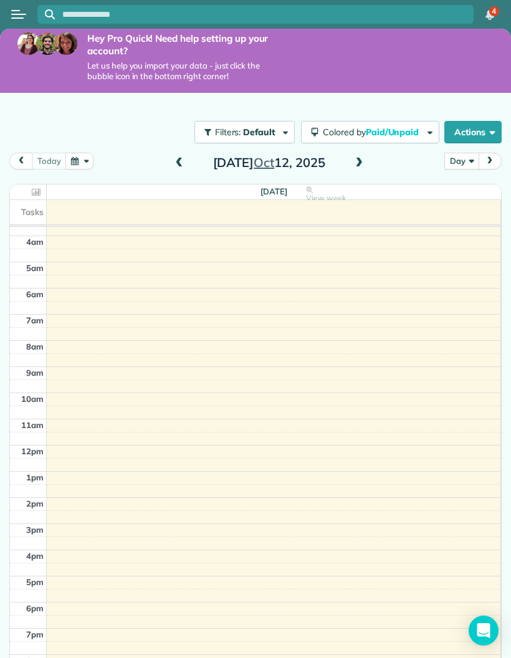
click at [182, 166] on span at bounding box center [180, 163] width 14 height 19
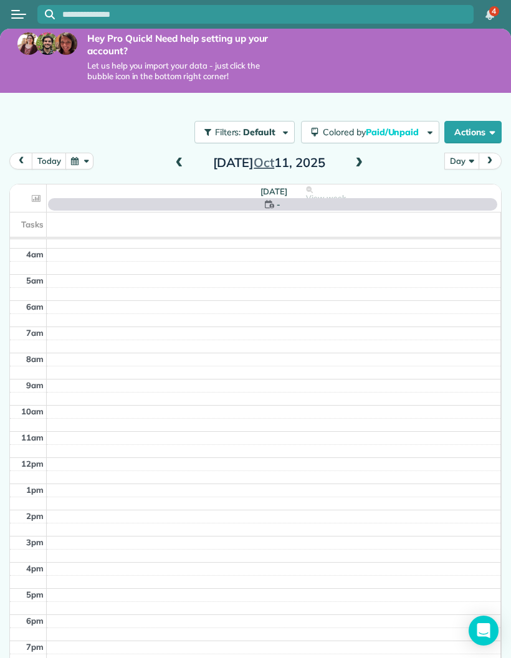
click at [358, 163] on span at bounding box center [359, 163] width 14 height 11
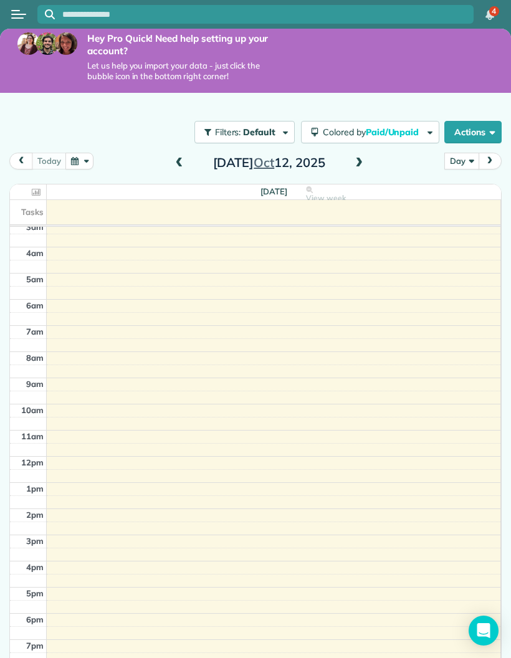
scroll to position [84, 0]
click at [182, 154] on span at bounding box center [180, 163] width 14 height 19
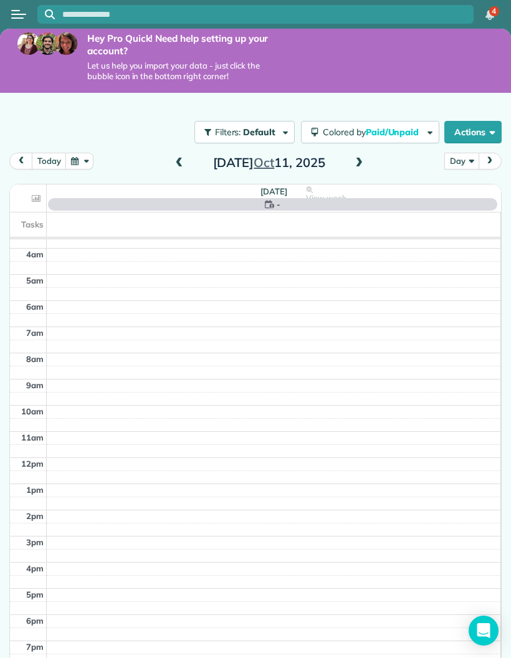
scroll to position [95, 0]
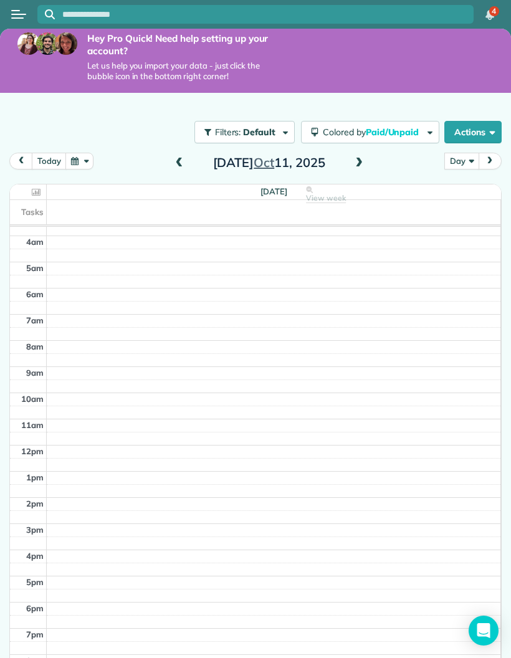
click at [360, 161] on span at bounding box center [359, 163] width 14 height 11
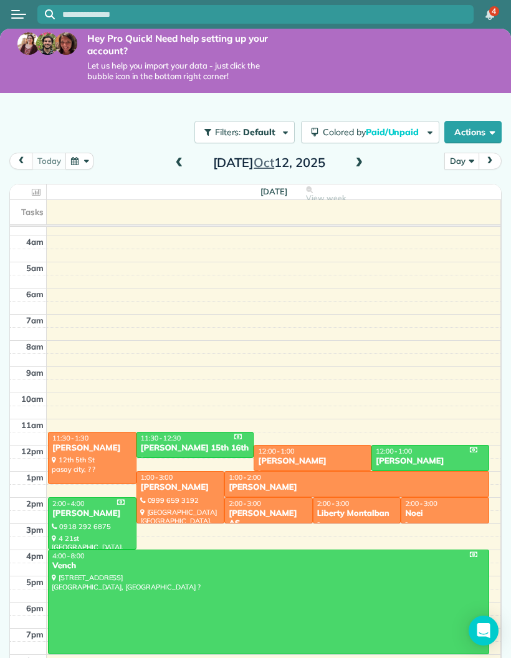
click at [117, 609] on div at bounding box center [269, 603] width 440 height 104
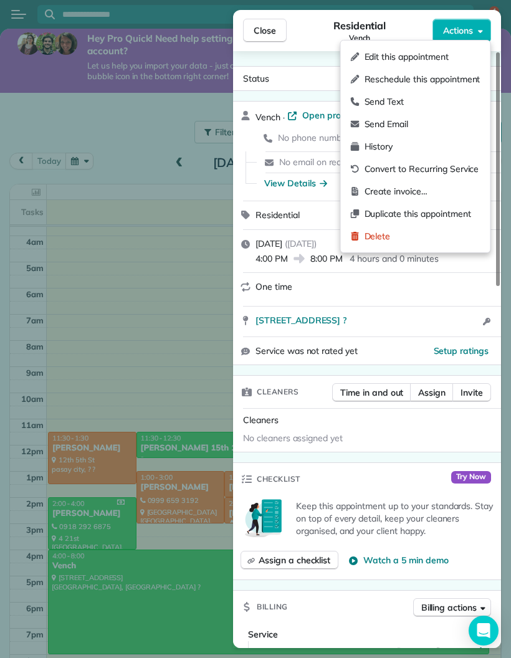
click at [462, 54] on span "Edit this appointment" at bounding box center [423, 57] width 116 height 12
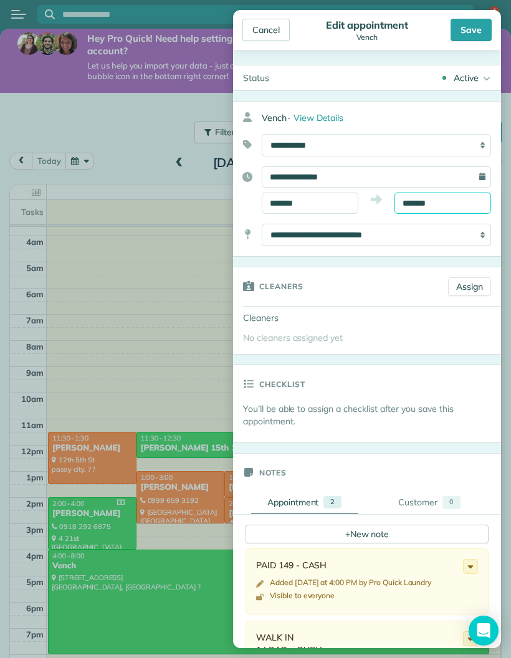
click at [438, 201] on input "*******" at bounding box center [443, 203] width 97 height 21
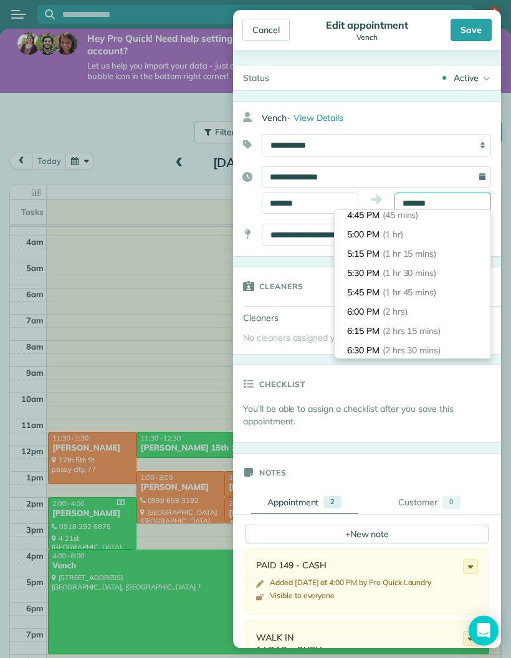
scroll to position [60, 0]
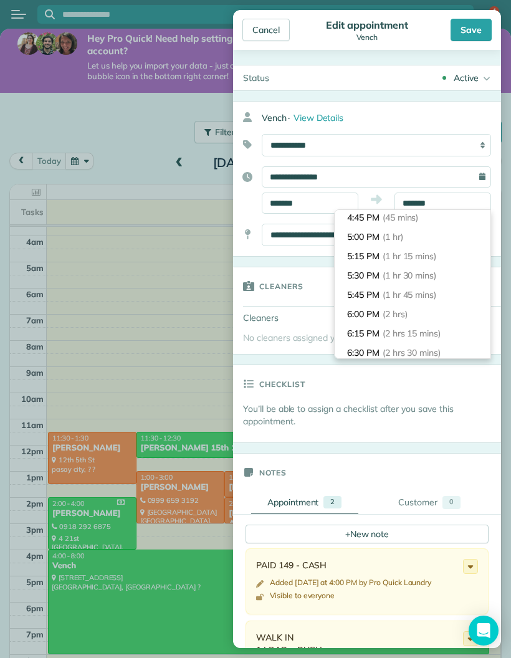
click at [434, 229] on li "5:00 PM (1 hr)" at bounding box center [413, 237] width 156 height 19
type input "*******"
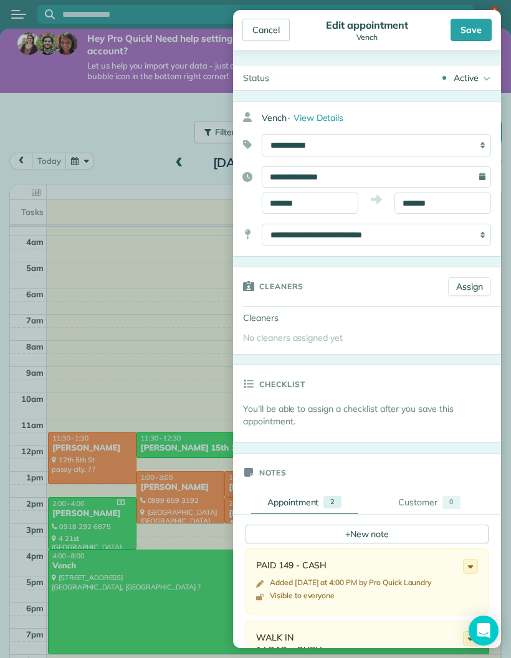
click at [480, 32] on div "Save" at bounding box center [471, 30] width 41 height 22
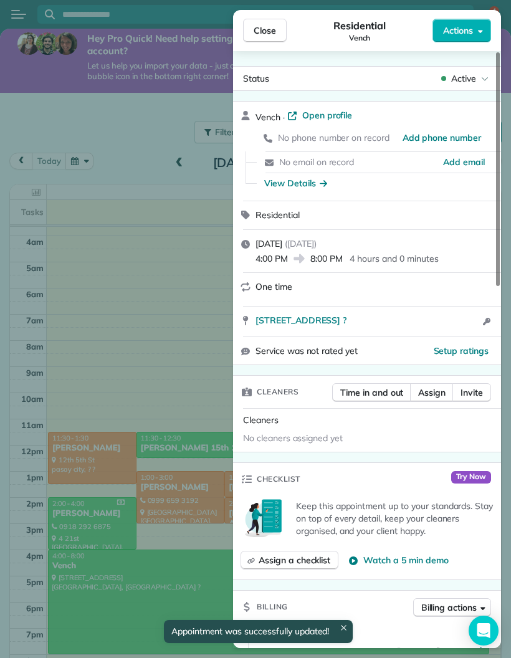
scroll to position [84, 0]
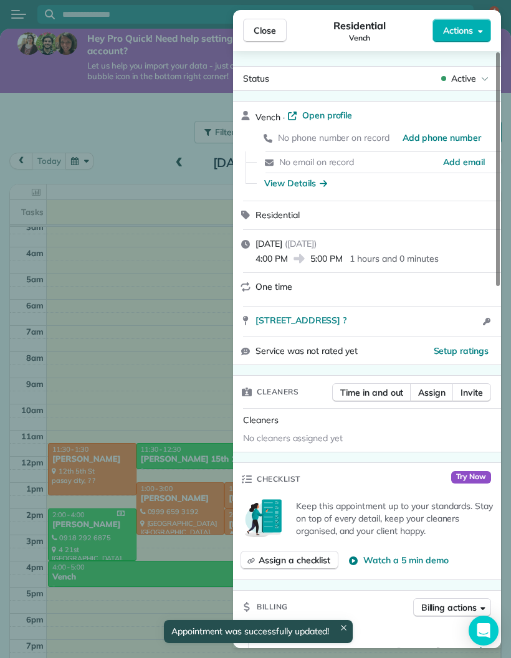
click at [85, 435] on div "Close Residential Vench Actions Status Active Vench · Open profile No phone num…" at bounding box center [255, 329] width 511 height 658
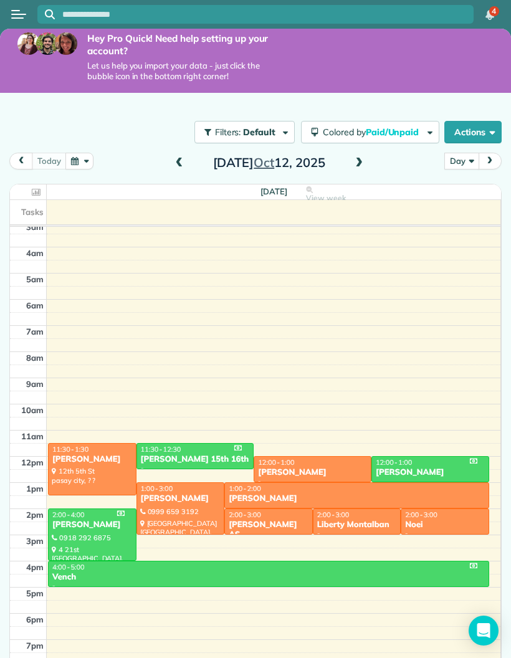
click at [470, 133] on button "Actions" at bounding box center [473, 132] width 57 height 22
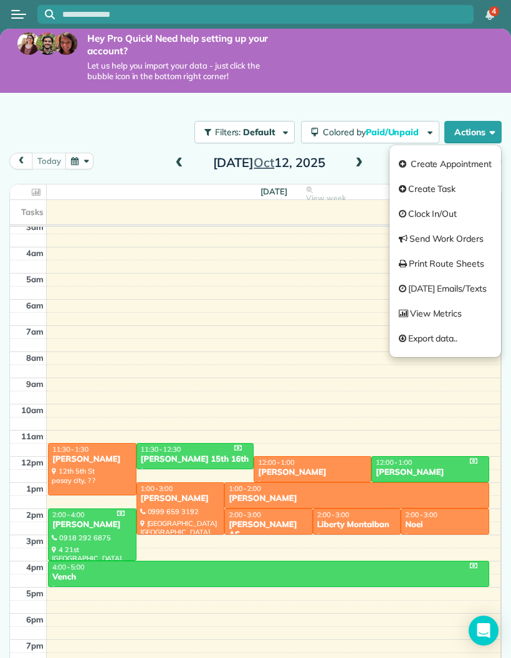
click at [454, 161] on link "Create Appointment" at bounding box center [446, 164] width 112 height 25
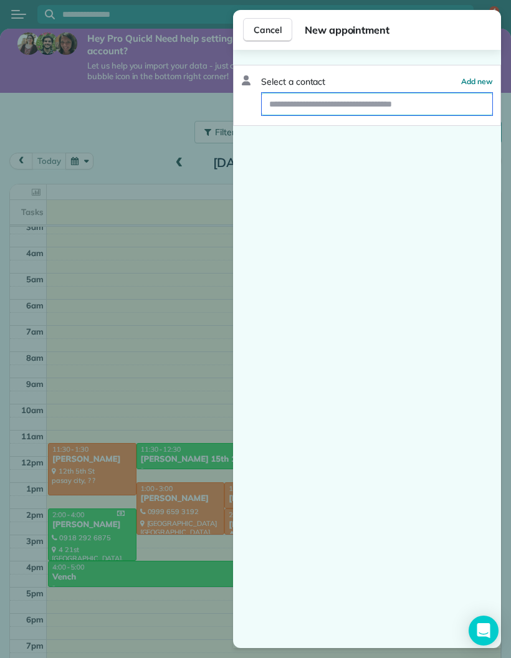
click at [442, 106] on input "text" at bounding box center [377, 104] width 231 height 22
type input "*******"
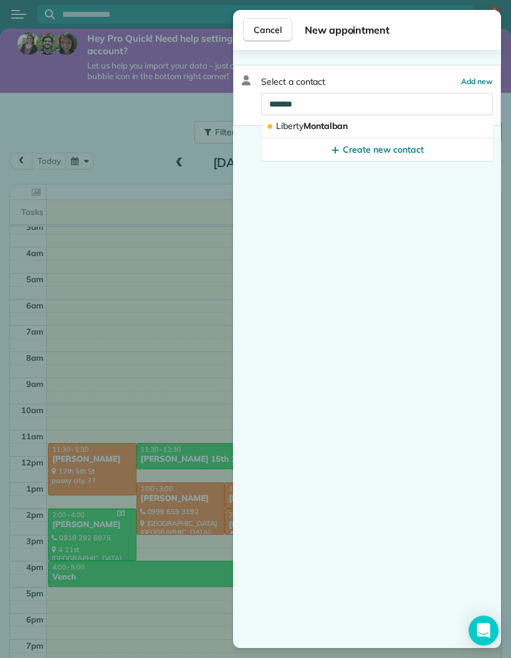
click at [344, 117] on button "Liberty Montalban" at bounding box center [377, 126] width 232 height 23
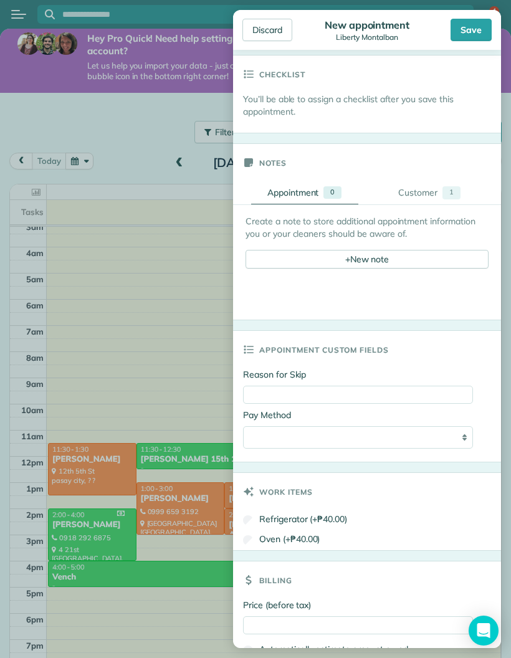
scroll to position [624, 0]
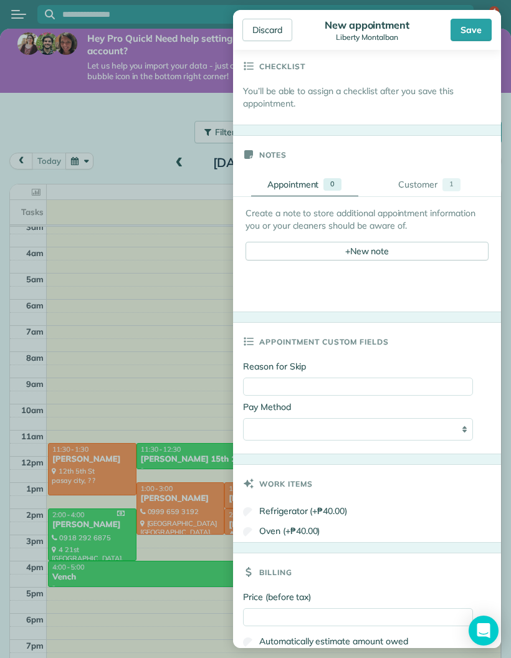
click at [440, 196] on link "Customer 1" at bounding box center [429, 184] width 107 height 23
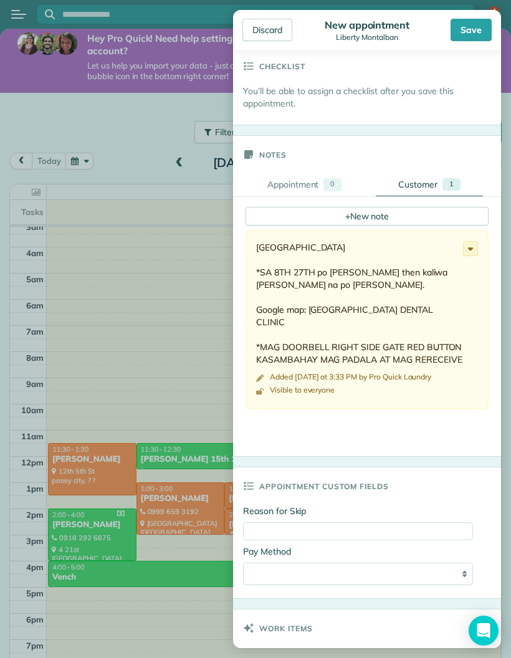
click at [95, 367] on body "4 PL Hey Pro Quick! Need help setting up your account? Let us help you import y…" at bounding box center [255, 329] width 511 height 658
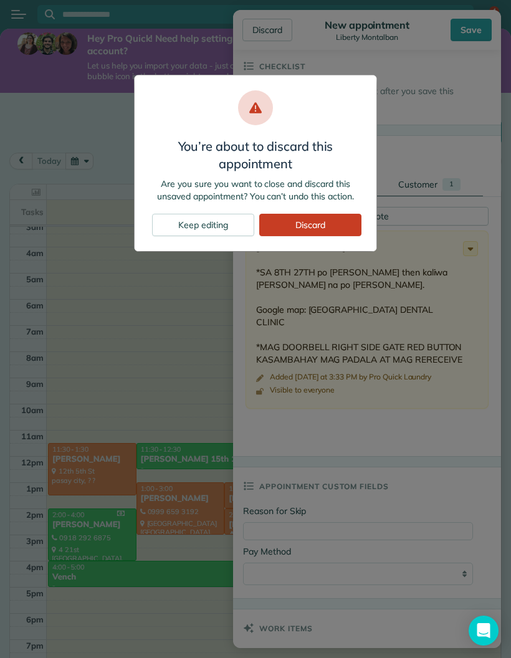
click at [273, 226] on div "Discard" at bounding box center [310, 225] width 102 height 22
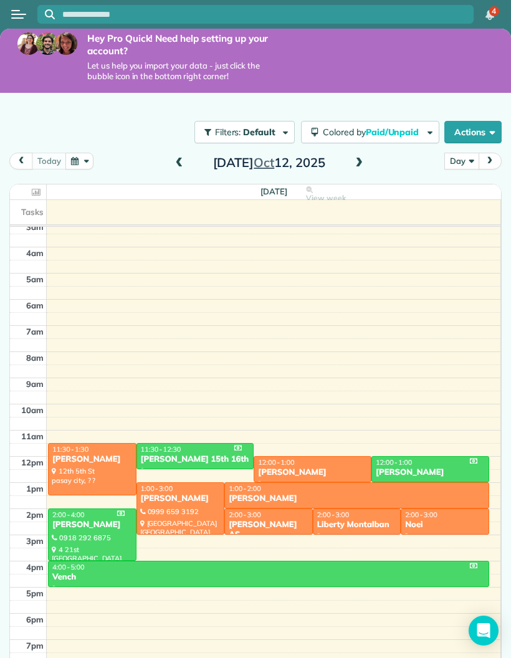
click at [470, 134] on button "Actions" at bounding box center [473, 132] width 57 height 22
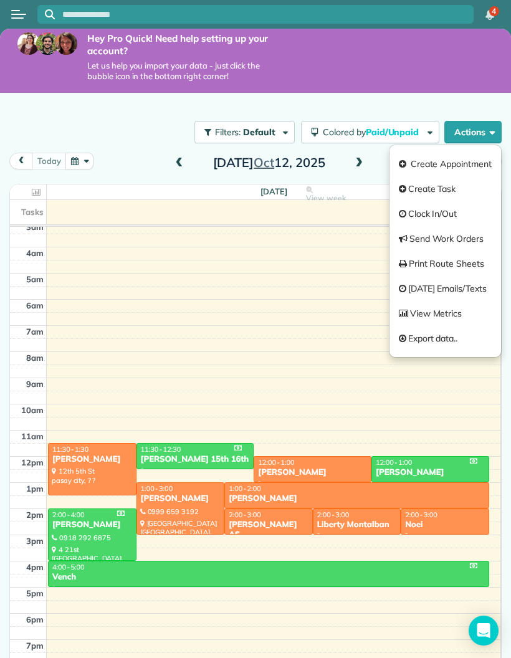
click at [461, 163] on link "Create Appointment" at bounding box center [446, 164] width 112 height 25
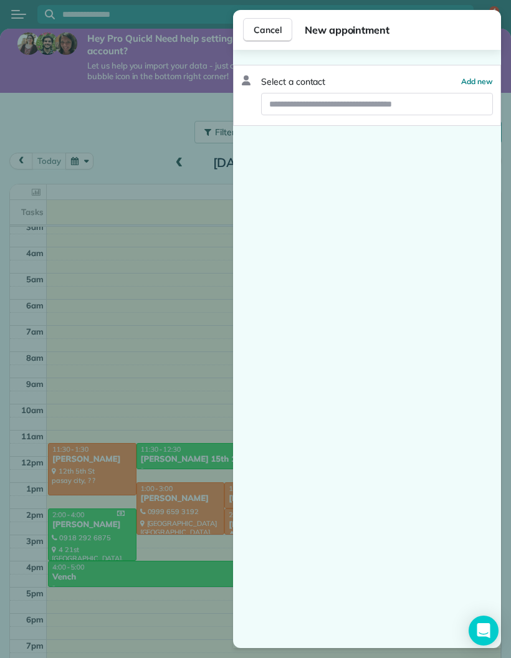
click at [473, 85] on button "Add new" at bounding box center [477, 81] width 32 height 12
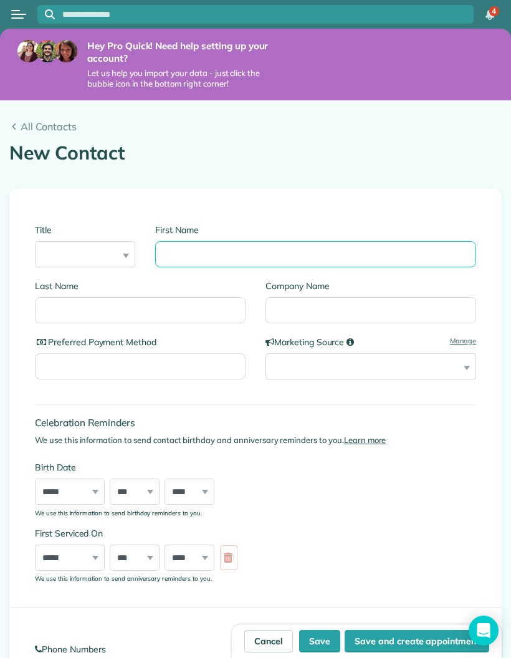
click at [344, 254] on input "First Name" at bounding box center [315, 254] width 321 height 26
type input "*"
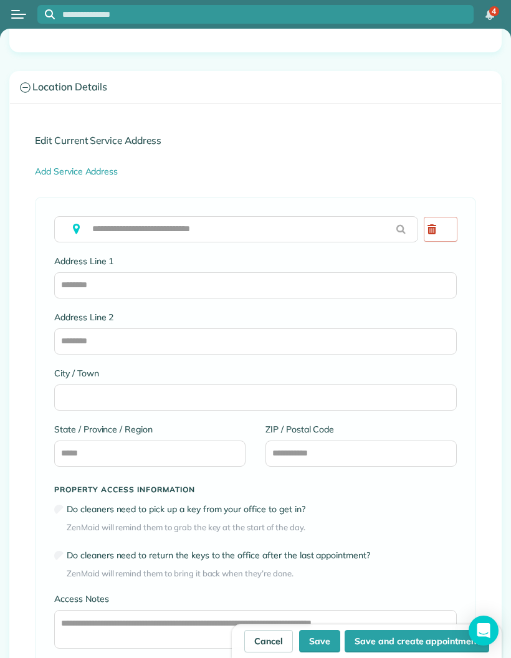
scroll to position [839, 0]
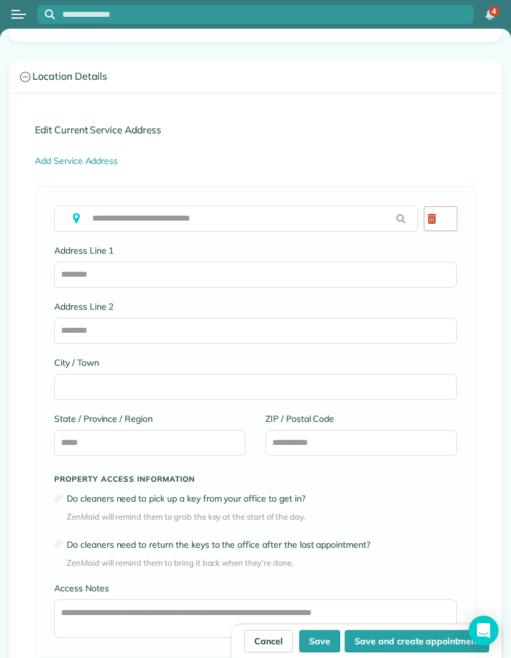
type input "****"
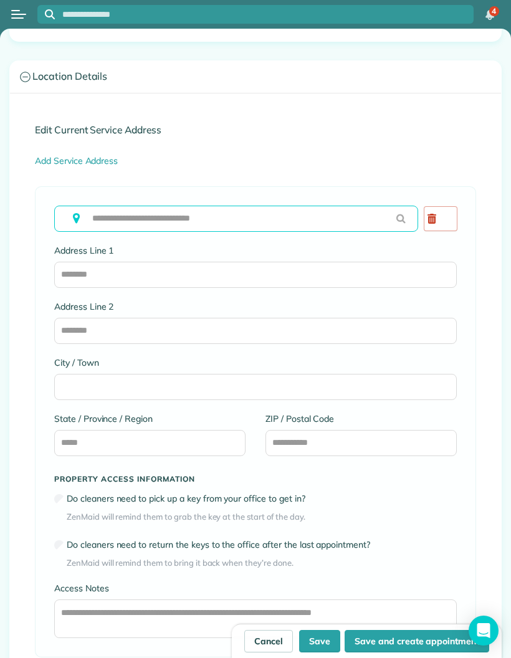
click at [87, 228] on input "text" at bounding box center [236, 219] width 364 height 26
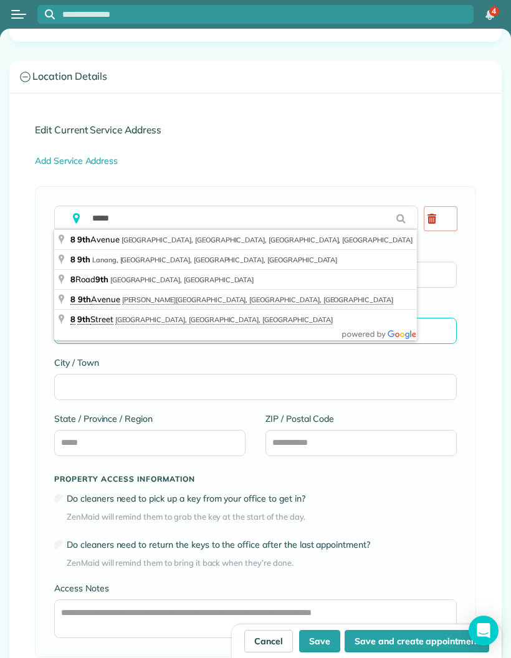
type input "**********"
type input "***"
type input "****"
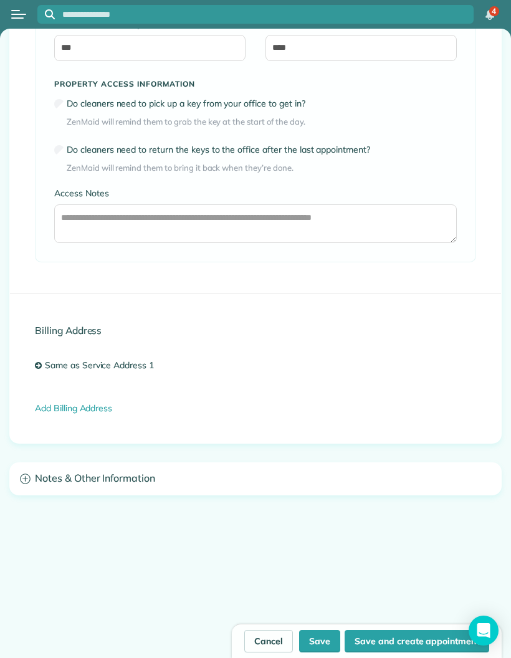
scroll to position [1233, 0]
click at [424, 347] on div "Billing Address Same as Service Address 1 Add Billing Address" at bounding box center [255, 369] width 491 height 149
click at [81, 478] on h3 "Notes & Other Information" at bounding box center [255, 480] width 491 height 32
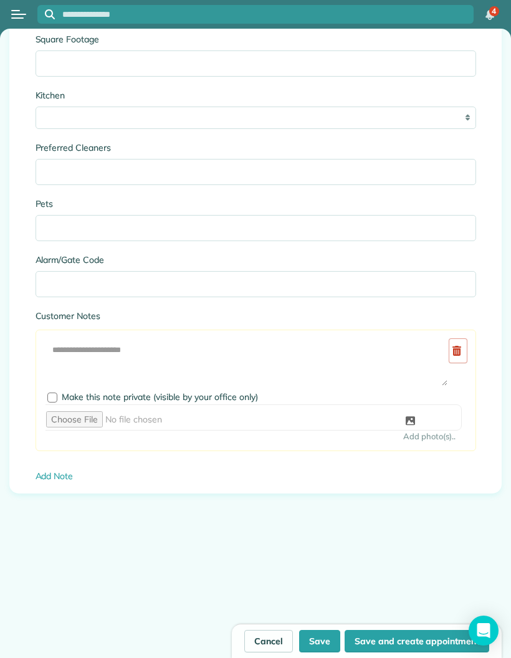
scroll to position [1807, 0]
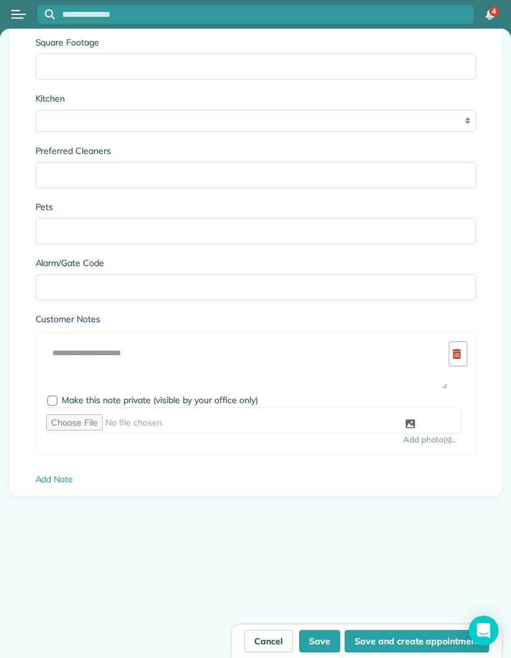
click at [399, 639] on button "Save and create appointment" at bounding box center [417, 641] width 145 height 22
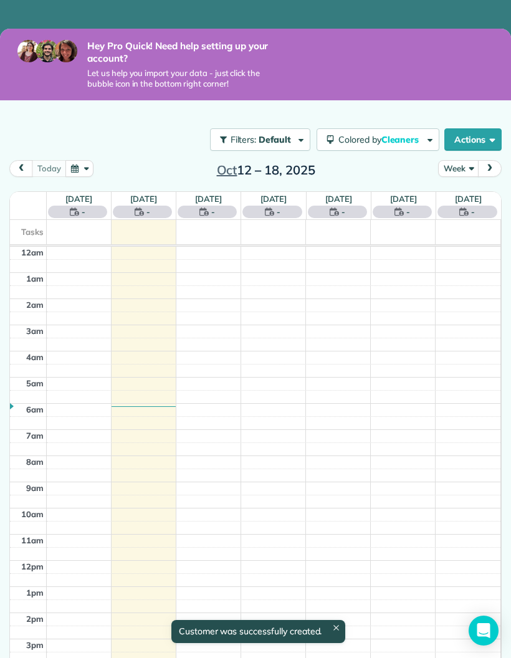
scroll to position [95, 0]
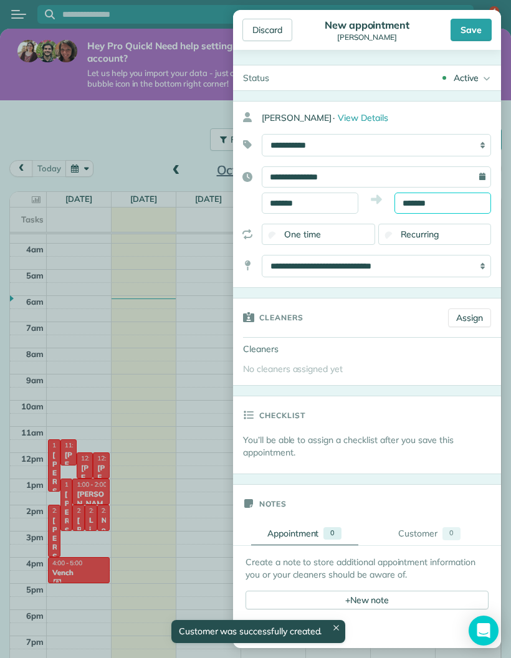
click at [462, 205] on input "*******" at bounding box center [443, 203] width 97 height 21
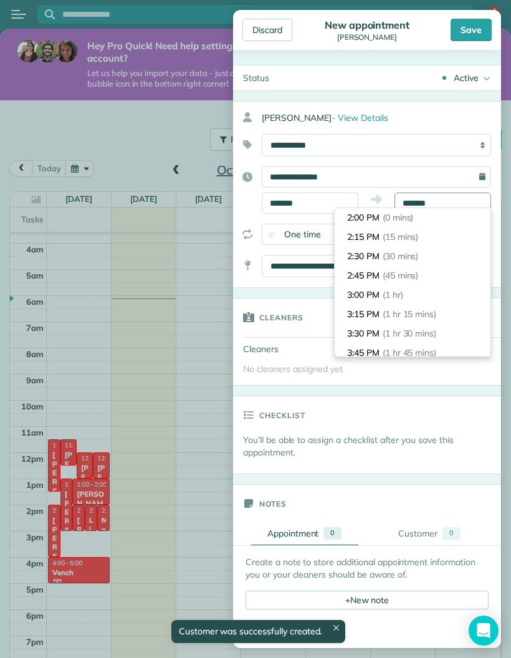
scroll to position [135, 0]
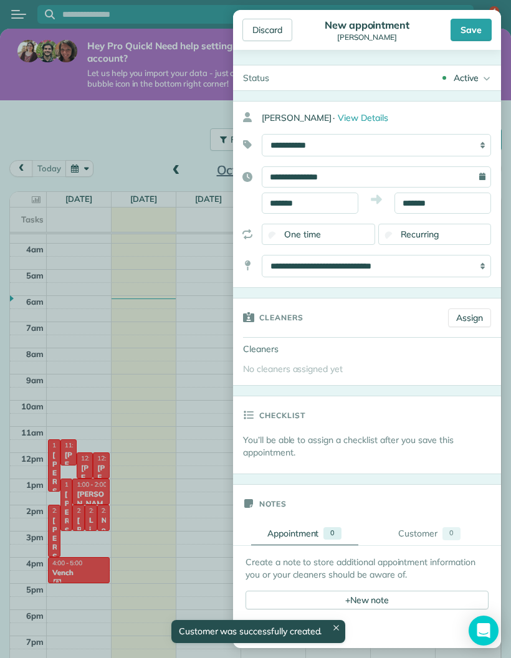
click at [449, 120] on div "Earl · View Details" at bounding box center [381, 118] width 239 height 22
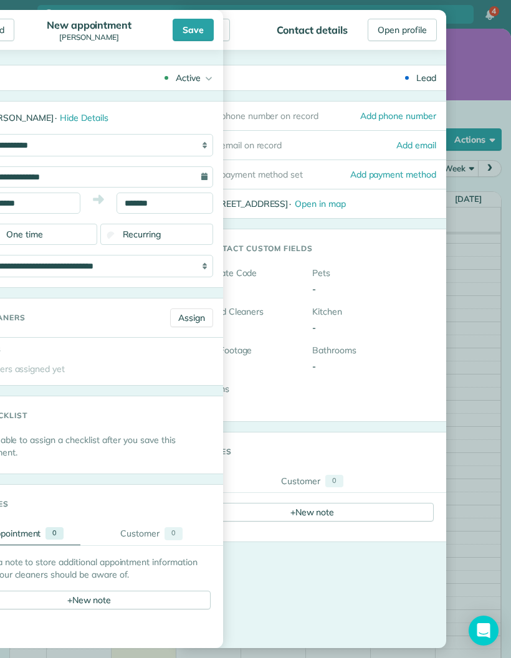
click at [63, 367] on span "No cleaners assigned yet" at bounding box center [15, 369] width 100 height 11
click at [304, 319] on div "Preferred Cleaners -" at bounding box center [250, 320] width 124 height 29
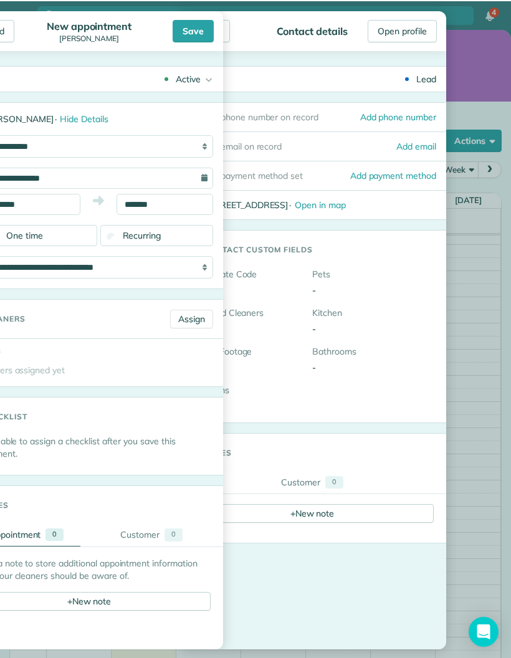
scroll to position [5, 0]
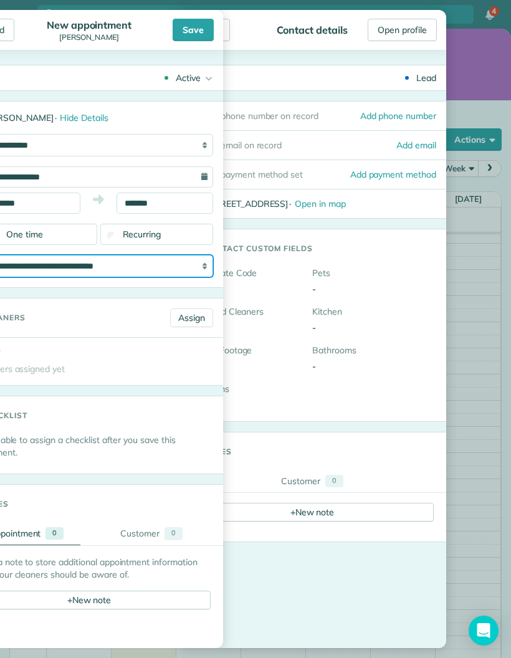
click at [161, 275] on select "**********" at bounding box center [98, 266] width 229 height 22
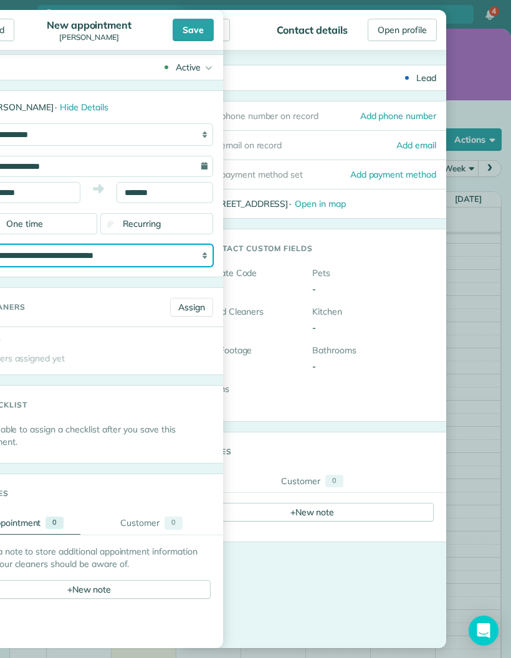
scroll to position [12, 0]
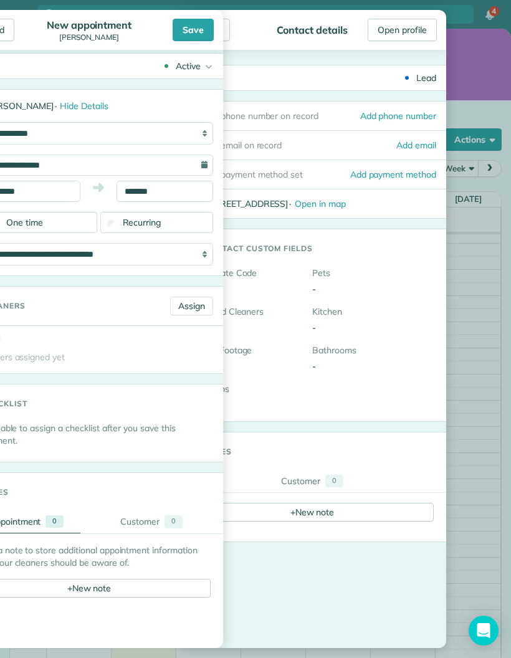
click at [85, 581] on div "+ New note" at bounding box center [89, 588] width 243 height 19
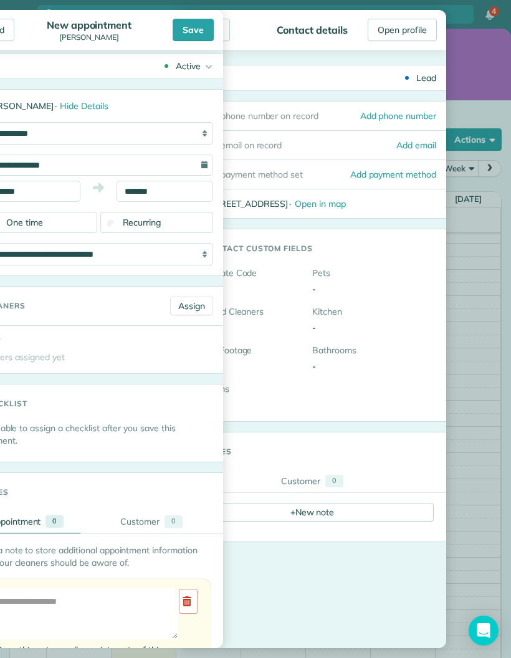
click at [91, 579] on div "Create a note to store additional appointment information you or your cleaners …" at bounding box center [89, 646] width 243 height 205
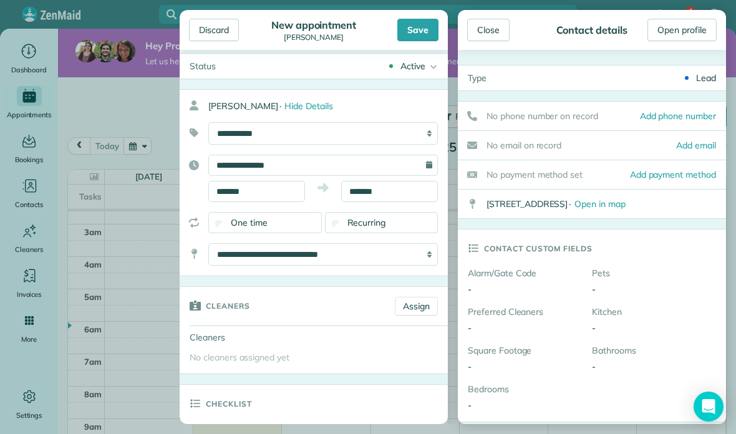
scroll to position [84, 0]
click at [494, 36] on div "Close" at bounding box center [488, 30] width 42 height 22
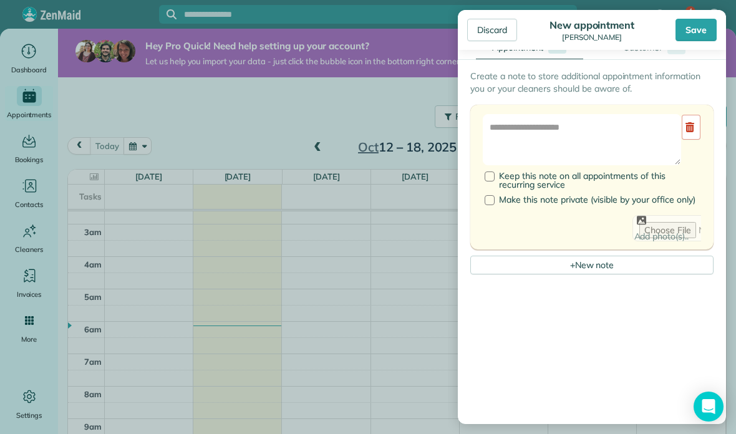
scroll to position [496, 0]
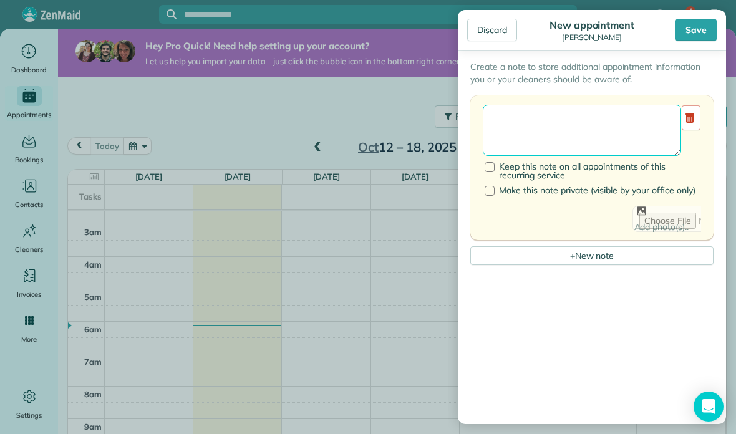
click at [511, 130] on textarea at bounding box center [582, 130] width 198 height 51
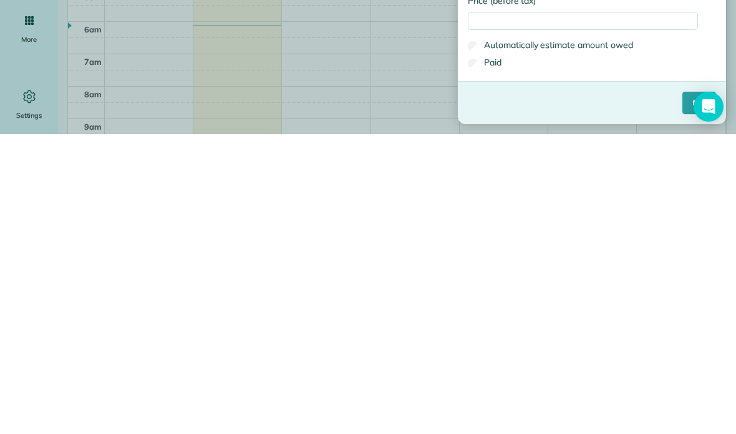
scroll to position [50, 0]
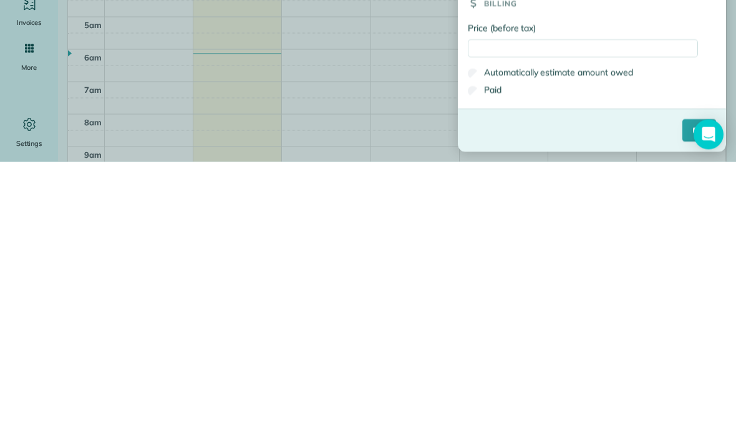
type textarea "******* ******** ***"
click at [511, 312] on input "Price (before tax)" at bounding box center [583, 321] width 230 height 18
type input "***"
click at [511, 294] on div "Price (before tax) *** Automatically estimate amount owed Paid" at bounding box center [592, 337] width 268 height 87
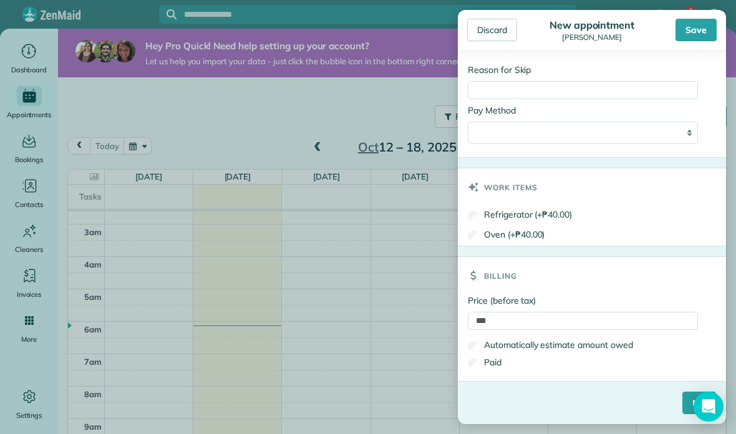
click at [511, 27] on div "Save" at bounding box center [695, 30] width 41 height 22
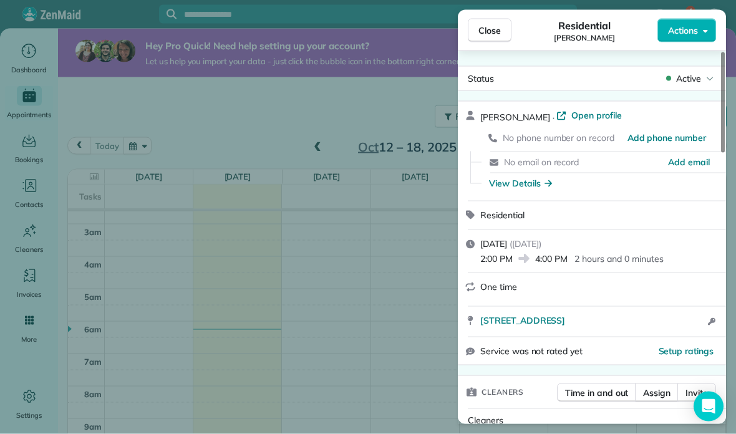
scroll to position [36, 0]
click at [511, 230] on div "Sunday, October 12, 2025 ( yesterday ) 2:00 PM 4:00 PM 2 hours and 0 minutes" at bounding box center [592, 251] width 268 height 43
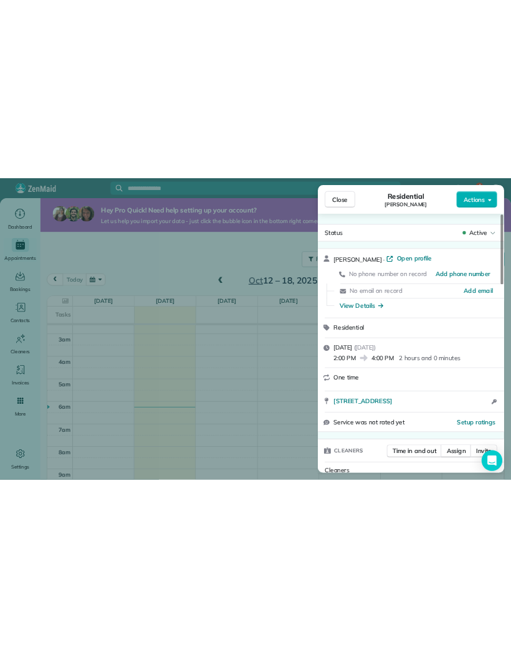
scroll to position [0, 0]
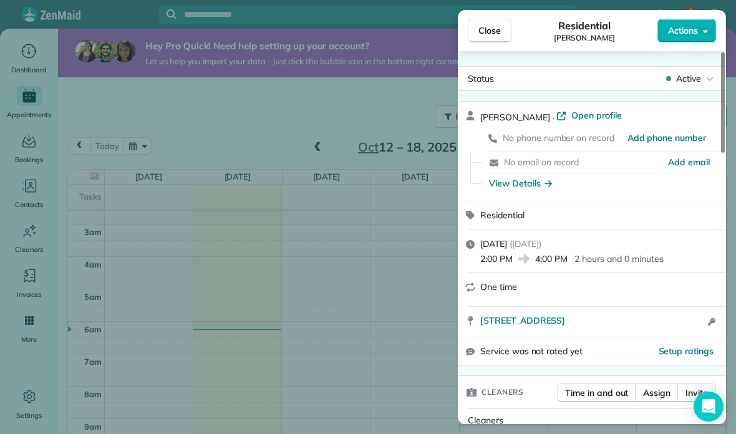
click at [511, 345] on div "Service was not rated yet Setup ratings" at bounding box center [592, 351] width 268 height 28
click at [136, 410] on div "Close Residential Earl Actions Status Active Earl · Open profile No phone numbe…" at bounding box center [368, 217] width 736 height 434
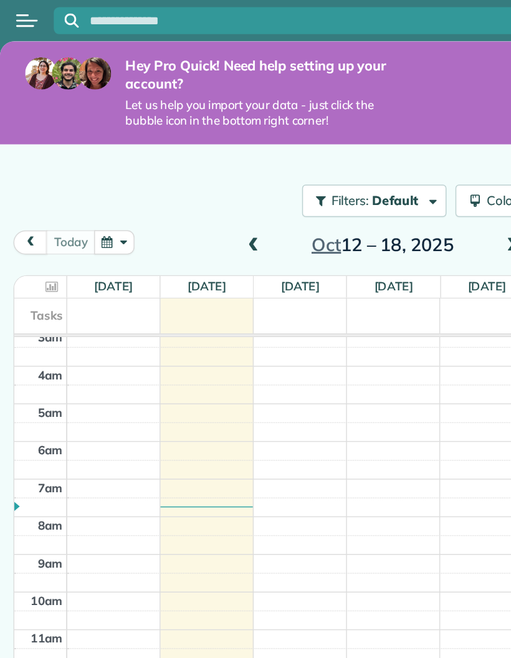
scroll to position [84, 0]
